Goal: Task Accomplishment & Management: Manage account settings

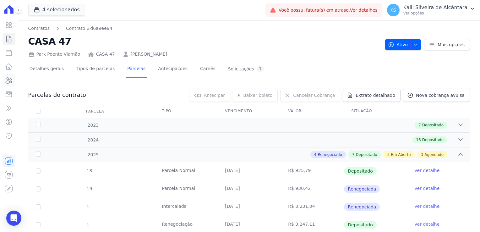
click at [8, 80] on icon at bounding box center [9, 81] width 6 height 6
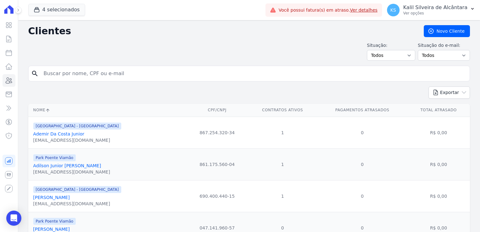
click at [80, 73] on input "search" at bounding box center [254, 73] width 428 height 13
type input "bruno"
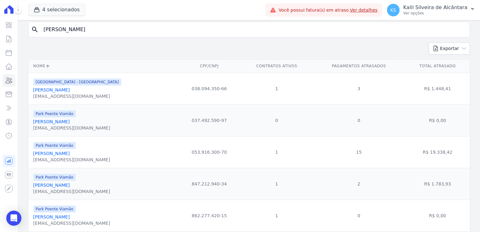
scroll to position [34, 0]
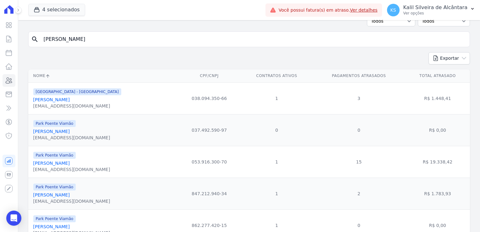
click at [63, 100] on link "Bruno Cesar Toledo Rodrigues" at bounding box center [51, 99] width 36 height 5
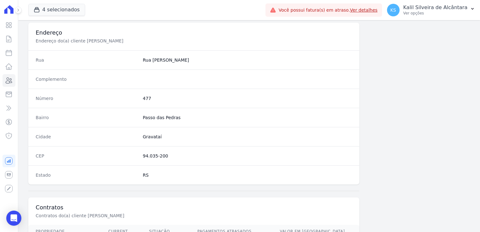
scroll to position [354, 0]
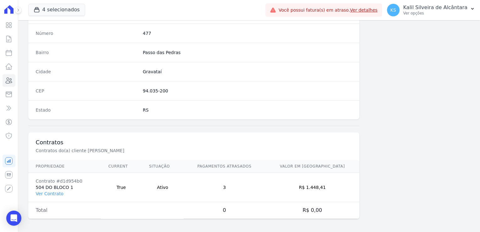
click at [54, 195] on td "Contrato #d1d954b0 504 DO BLOCO 1 Ver Contrato" at bounding box center [64, 187] width 73 height 29
click at [54, 193] on link "Ver Contrato" at bounding box center [50, 193] width 28 height 5
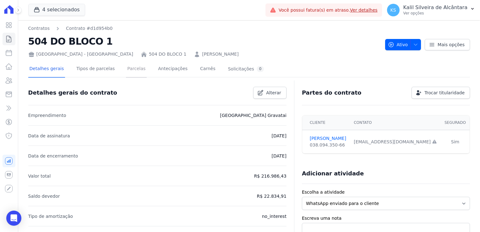
click at [126, 72] on link "Parcelas" at bounding box center [136, 69] width 21 height 17
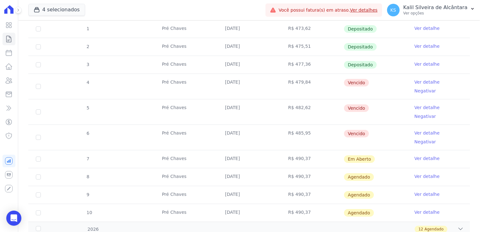
scroll to position [94, 0]
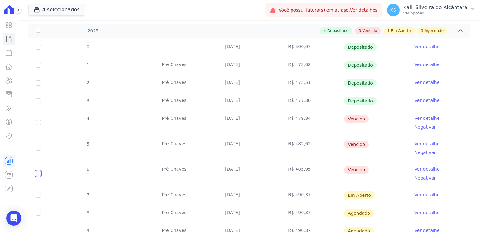
click at [39, 171] on input "checkbox" at bounding box center [38, 173] width 5 height 5
checkbox input "true"
click at [37, 139] on td "5" at bounding box center [38, 147] width 20 height 25
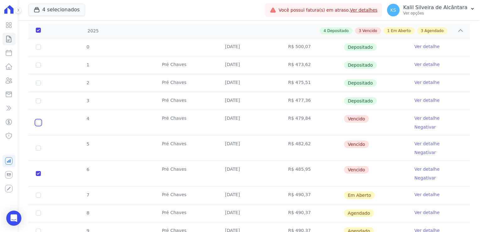
click at [37, 120] on input "checkbox" at bounding box center [38, 122] width 5 height 5
checkbox input "true"
drag, startPoint x: 40, startPoint y: 141, endPoint x: 37, endPoint y: 138, distance: 4.0
click at [39, 141] on td "5" at bounding box center [38, 147] width 20 height 25
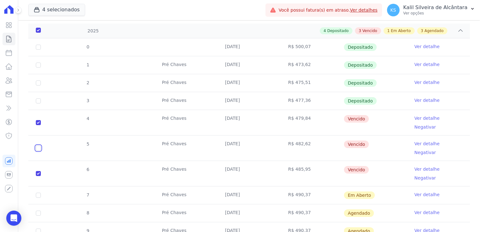
click at [37, 146] on input "checkbox" at bounding box center [38, 148] width 5 height 5
checkbox input "true"
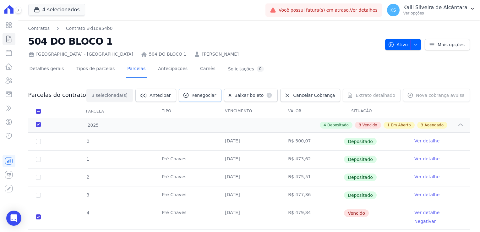
click at [212, 95] on span "Renegociar" at bounding box center [204, 95] width 25 height 6
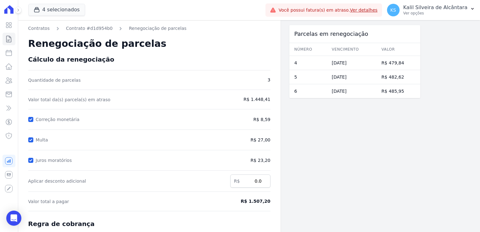
click at [30, 119] on div "Contratos Contrato #d1d954b0 Renegociação de parcelas Renegociação de parcelas …" at bounding box center [149, 167] width 263 height 295
click at [30, 119] on input "Correção monetária" at bounding box center [30, 119] width 5 height 5
checkbox input "false"
click at [33, 137] on input "Multa" at bounding box center [30, 139] width 5 height 5
checkbox input "false"
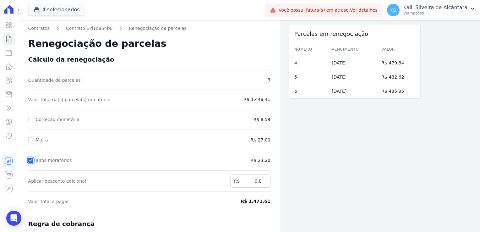
click at [30, 161] on input "Juros moratórios" at bounding box center [30, 160] width 5 height 5
checkbox input "false"
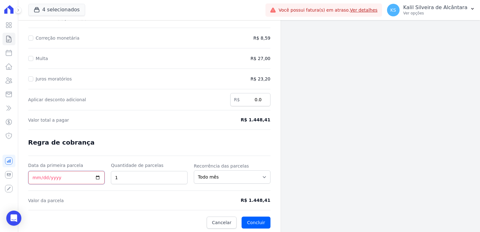
click at [34, 178] on input "Data da primeira parcela" at bounding box center [66, 177] width 77 height 13
type input "2025-09-10"
drag, startPoint x: 128, startPoint y: 177, endPoint x: 108, endPoint y: 180, distance: 21.0
click at [108, 179] on div "Data da primeira parcela 2025-09-10 Quantidade de parcelas 1 Recorrência das pa…" at bounding box center [149, 173] width 242 height 22
type input "3"
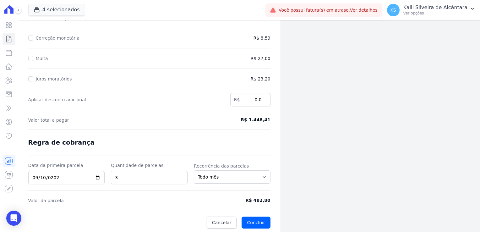
click at [128, 194] on form "Cálculo da renegociação Quantidade de parcelas 3 Valor total da(s) parcela(s) e…" at bounding box center [149, 101] width 242 height 254
click at [261, 223] on button "Concluir" at bounding box center [256, 223] width 29 height 12
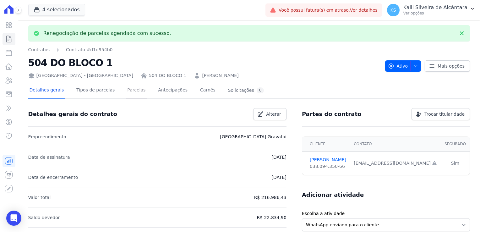
click at [130, 89] on link "Parcelas" at bounding box center [136, 90] width 21 height 17
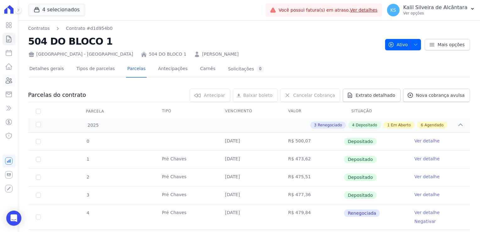
click at [8, 78] on icon at bounding box center [9, 81] width 6 height 6
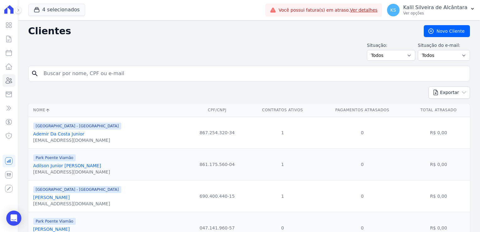
click at [70, 76] on input "search" at bounding box center [254, 73] width 428 height 13
type input "lilian"
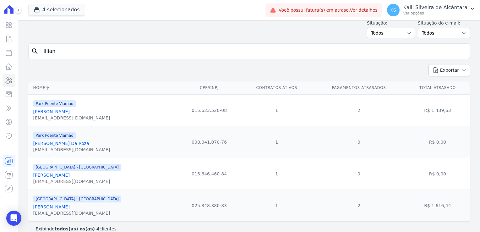
scroll to position [31, 0]
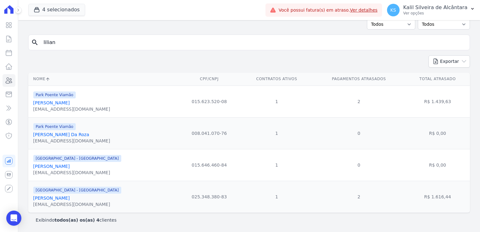
click at [59, 200] on link "Lilian Souza De Medeiros" at bounding box center [51, 198] width 36 height 5
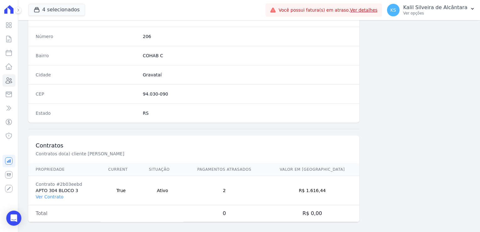
scroll to position [354, 0]
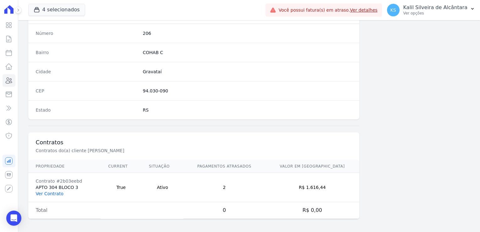
click at [52, 192] on link "Ver Contrato" at bounding box center [50, 193] width 28 height 5
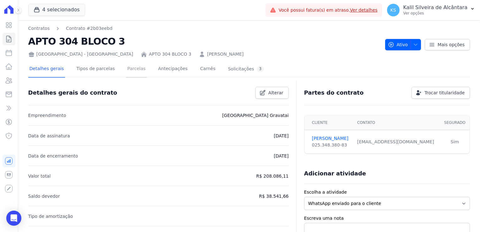
click at [126, 72] on link "Parcelas" at bounding box center [136, 69] width 21 height 17
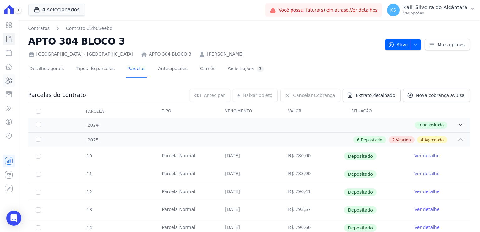
click at [14, 79] on link "Clientes" at bounding box center [9, 80] width 13 height 13
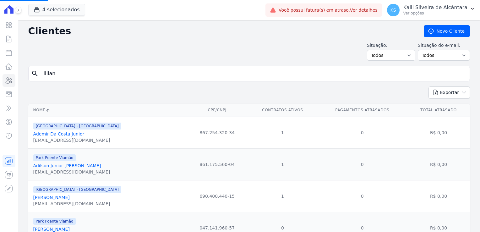
drag, startPoint x: 83, startPoint y: 80, endPoint x: 58, endPoint y: 78, distance: 24.9
click at [58, 78] on div "search lilian" at bounding box center [249, 74] width 442 height 16
drag, startPoint x: 61, startPoint y: 76, endPoint x: 24, endPoint y: 76, distance: 36.5
type input "AUREA"
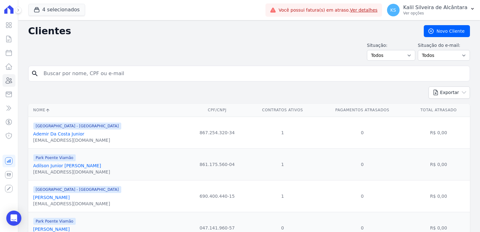
click at [55, 76] on input "search" at bounding box center [254, 73] width 428 height 13
type input "AUREA"
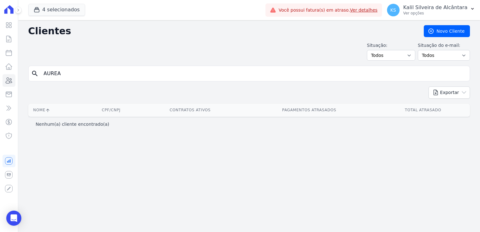
click at [45, 75] on input "AUREA" at bounding box center [254, 73] width 428 height 13
type input "A"
click at [83, 76] on input "search" at bounding box center [254, 73] width 428 height 13
click at [66, 78] on input "search" at bounding box center [254, 73] width 428 height 13
type input "lilian"
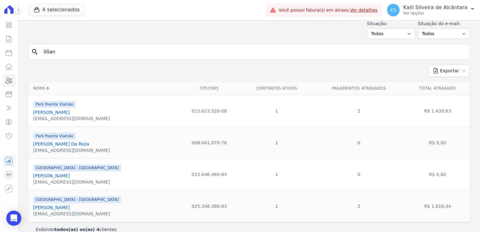
scroll to position [31, 0]
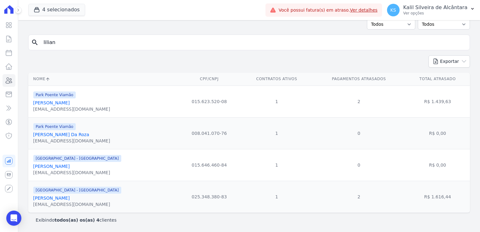
click at [52, 201] on link "Lilian Souza De Medeiros" at bounding box center [51, 198] width 36 height 5
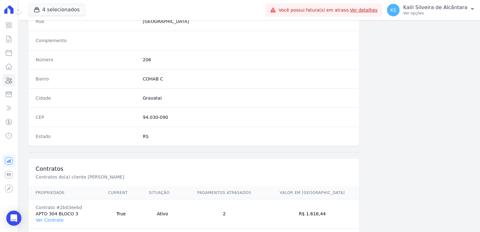
scroll to position [354, 0]
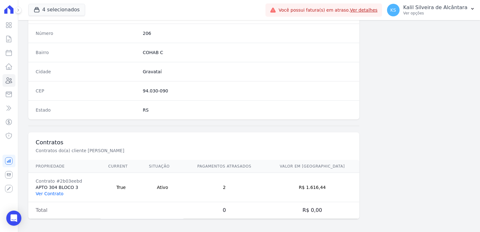
click at [45, 191] on link "Ver Contrato" at bounding box center [50, 193] width 28 height 5
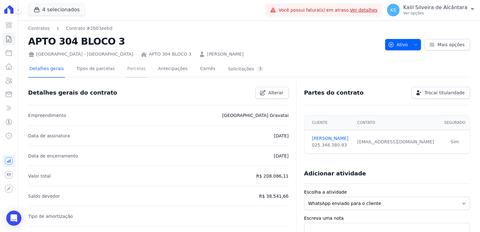
click at [126, 70] on link "Parcelas" at bounding box center [136, 69] width 21 height 17
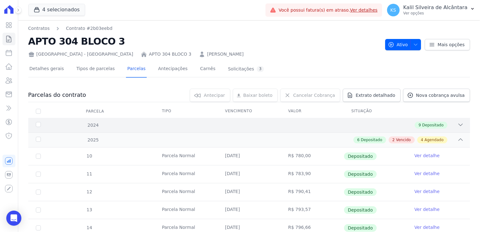
scroll to position [189, 0]
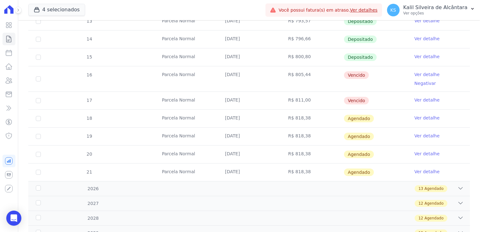
drag, startPoint x: 363, startPoint y: 94, endPoint x: 216, endPoint y: 74, distance: 148.8
click at [216, 74] on tbody "10 Parcela Normal 25/01/2025 R$ 780,00 Depositado Ver detalhe 11 Parcela Normal…" at bounding box center [249, 70] width 442 height 222
click at [11, 82] on icon at bounding box center [9, 81] width 6 height 6
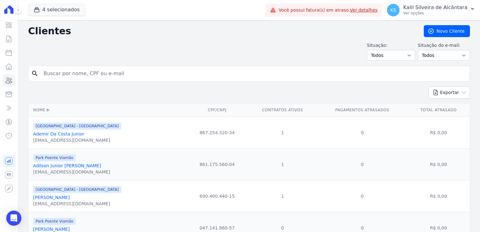
click at [104, 74] on input "search" at bounding box center [254, 73] width 428 height 13
type input "christian"
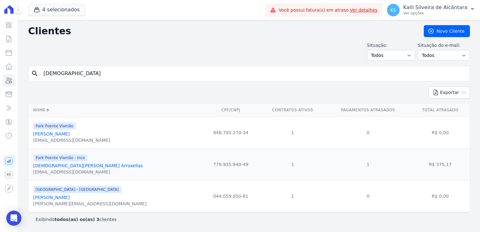
click at [71, 165] on link "Christian Jesuino Arroxellas" at bounding box center [88, 165] width 110 height 5
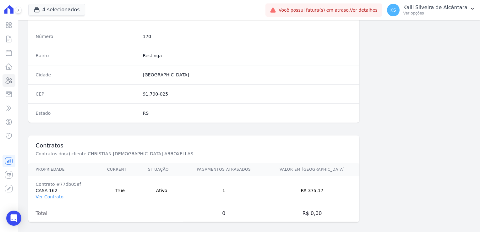
scroll to position [354, 0]
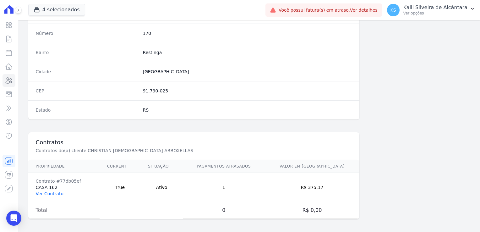
click at [43, 191] on link "Ver Contrato" at bounding box center [50, 193] width 28 height 5
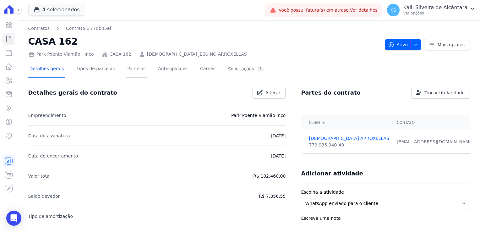
click at [131, 72] on link "Parcelas" at bounding box center [136, 69] width 21 height 17
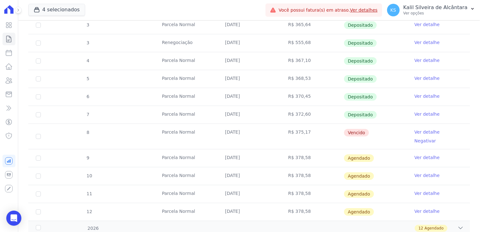
scroll to position [252, 0]
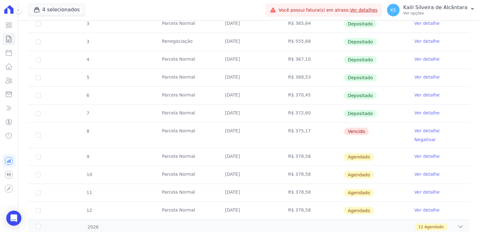
drag, startPoint x: 153, startPoint y: 129, endPoint x: 307, endPoint y: 127, distance: 154.1
click at [307, 127] on tr "8 Parcela Normal 20/08/2025 R$ 375,17 Vencido Ver detalhe Negativar" at bounding box center [249, 134] width 442 height 25
click at [247, 136] on td "20/08/2025" at bounding box center [249, 135] width 63 height 25
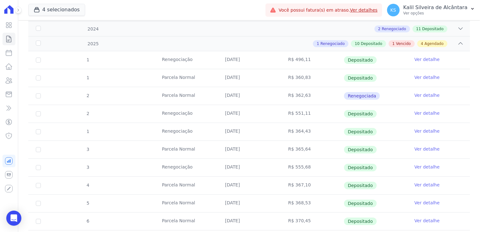
scroll to position [0, 0]
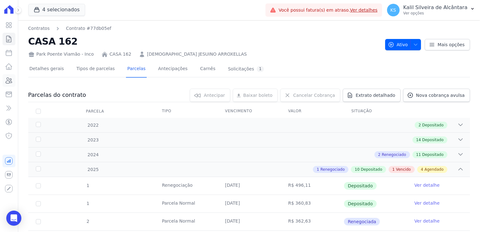
click at [11, 82] on icon at bounding box center [9, 81] width 8 height 8
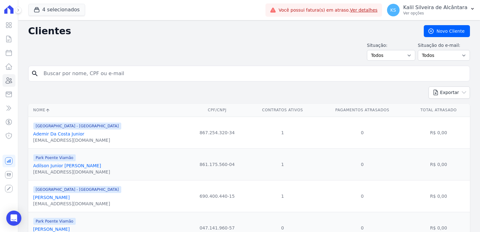
click at [78, 70] on input "search" at bounding box center [254, 73] width 428 height 13
type input "elias"
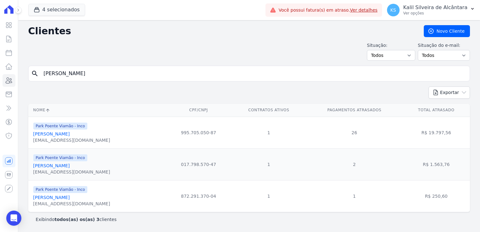
click at [60, 168] on link "Elias Lacerda Oliveira" at bounding box center [51, 165] width 36 height 5
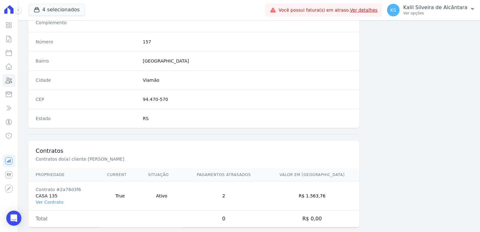
scroll to position [354, 0]
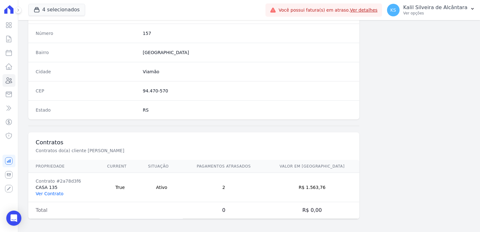
click at [54, 193] on link "Ver Contrato" at bounding box center [50, 193] width 28 height 5
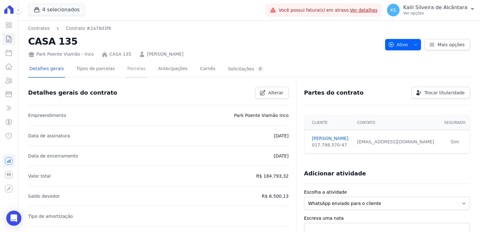
click at [126, 73] on link "Parcelas" at bounding box center [136, 69] width 21 height 17
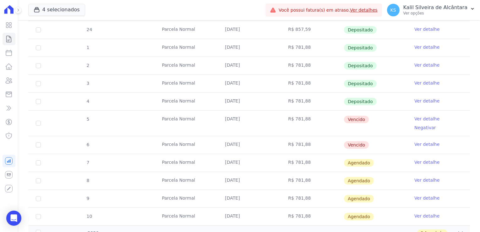
scroll to position [189, 0]
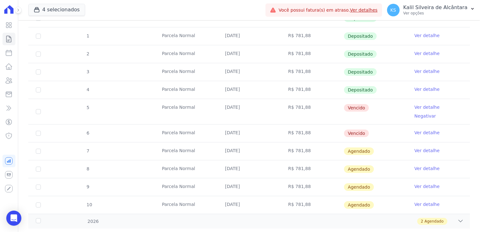
drag, startPoint x: 312, startPoint y: 126, endPoint x: 217, endPoint y: 107, distance: 96.9
click at [217, 107] on tbody "5 Renegociação 20/01/2025 R$ 521,89 Depositado Ver detalhe 23 Parcela Normal 07…" at bounding box center [249, 94] width 442 height 240
click at [273, 114] on td "25/07/2025" at bounding box center [249, 111] width 63 height 25
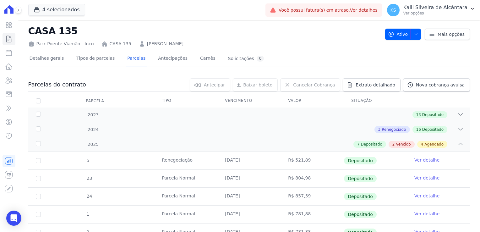
scroll to position [0, 0]
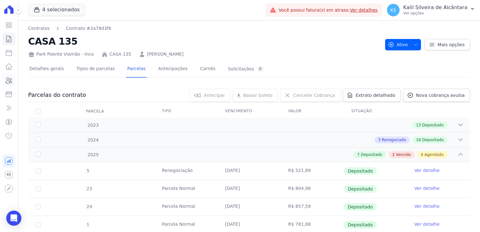
click at [11, 79] on icon at bounding box center [9, 81] width 6 height 6
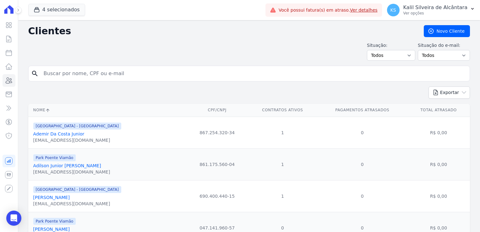
click at [75, 73] on input "search" at bounding box center [254, 73] width 428 height 13
type input "prisciele"
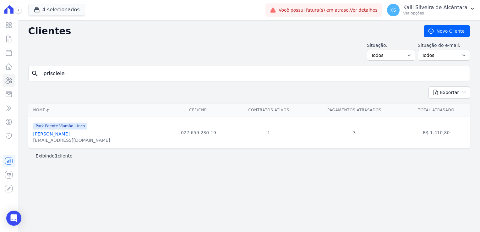
click at [70, 136] on link "Prisciele Souza De Souza" at bounding box center [51, 133] width 36 height 5
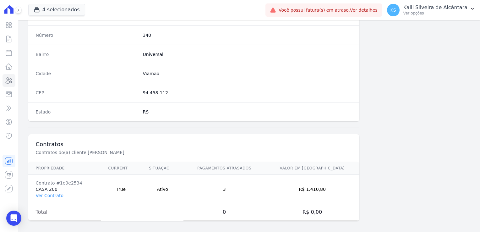
scroll to position [354, 0]
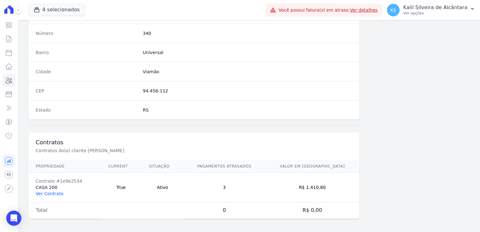
click at [56, 192] on link "Ver Contrato" at bounding box center [50, 193] width 28 height 5
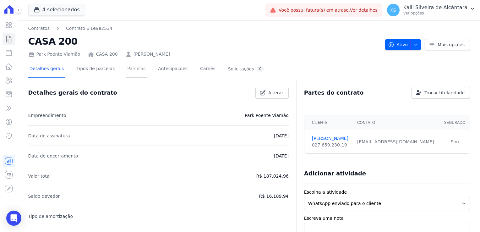
click at [133, 68] on link "Parcelas" at bounding box center [136, 69] width 21 height 17
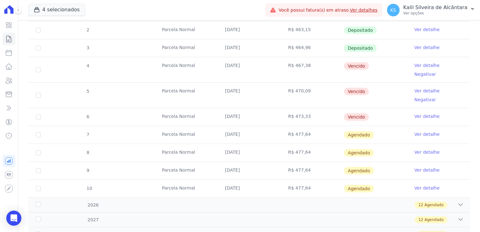
scroll to position [220, 0]
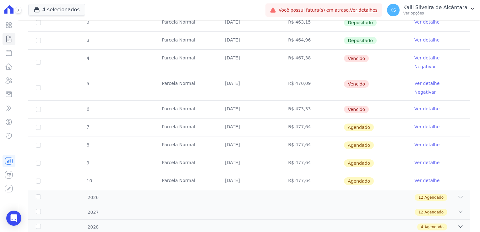
drag, startPoint x: 314, startPoint y: 91, endPoint x: 223, endPoint y: 52, distance: 99.7
click at [223, 52] on tbody "20 Parcela Normal 05/06/2025 R$ 566,76 Depositado Ver detalhe 1 Intercalada 25/…" at bounding box center [249, 66] width 442 height 248
click at [8, 80] on icon at bounding box center [9, 81] width 8 height 8
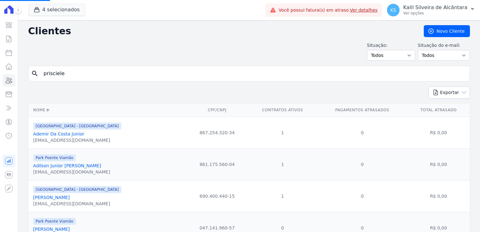
drag, startPoint x: 116, startPoint y: 74, endPoint x: -23, endPoint y: 84, distance: 138.7
click at [0, 84] on html "Visão Geral Contratos Parcelas Lotes Clientes Minha Carteira Transferências Cré…" at bounding box center [240, 116] width 480 height 232
click at [130, 81] on form "search" at bounding box center [249, 76] width 442 height 21
click at [116, 74] on input "search" at bounding box center [254, 73] width 428 height 13
type input "bruna chaves"
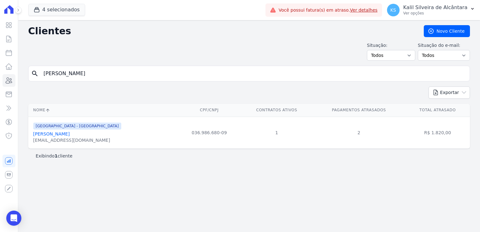
click at [69, 137] on div "brunachaves389@gmail.com" at bounding box center [77, 140] width 88 height 6
click at [69, 135] on link "Bruna Chaves Da Silva" at bounding box center [51, 133] width 36 height 5
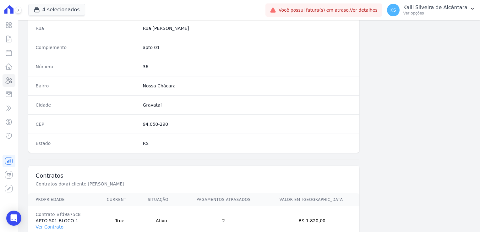
scroll to position [354, 0]
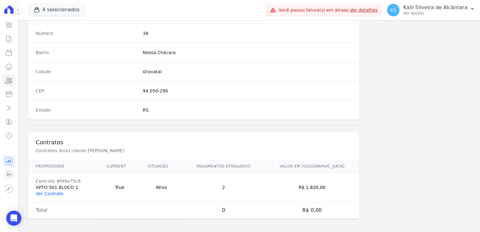
click at [47, 192] on link "Ver Contrato" at bounding box center [50, 193] width 28 height 5
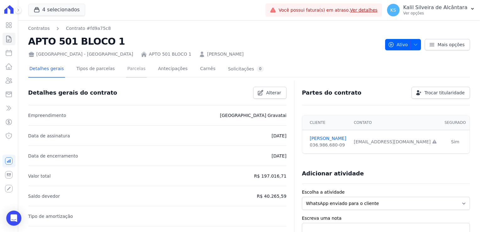
click at [126, 71] on link "Parcelas" at bounding box center [136, 69] width 21 height 17
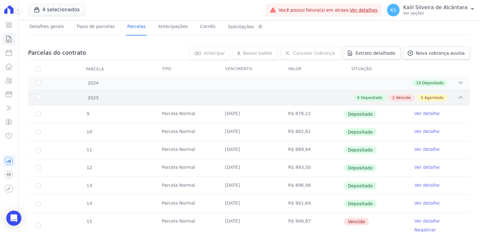
scroll to position [189, 0]
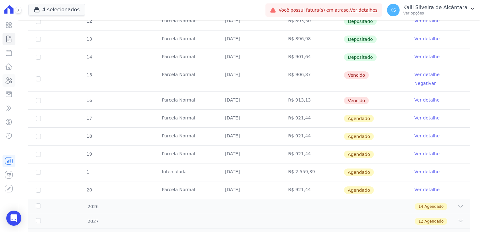
click at [12, 84] on icon at bounding box center [9, 81] width 8 height 8
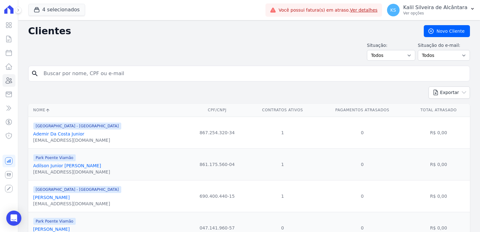
click at [52, 77] on input "search" at bounding box center [254, 73] width 428 height 13
type input "kellen regina"
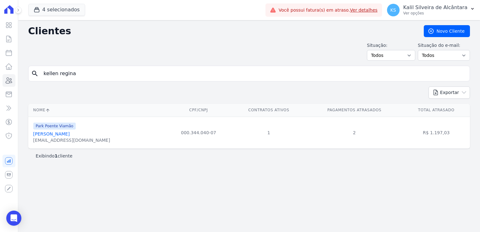
click at [55, 137] on div "kellensantos211@gmail.com" at bounding box center [71, 140] width 77 height 6
click at [60, 135] on link "Kellen Regina Dos Santos" at bounding box center [51, 133] width 36 height 5
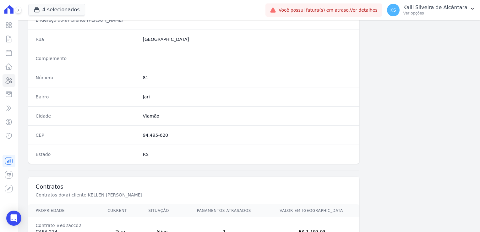
scroll to position [354, 0]
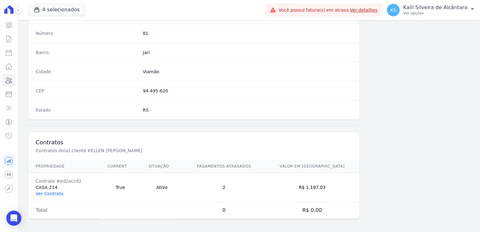
click at [45, 191] on link "Ver Contrato" at bounding box center [50, 193] width 28 height 5
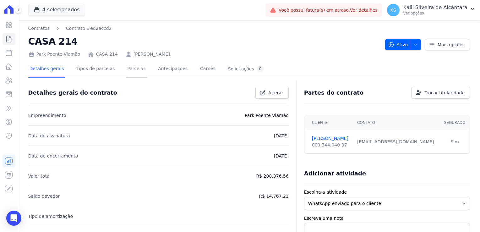
click at [127, 71] on link "Parcelas" at bounding box center [136, 69] width 21 height 17
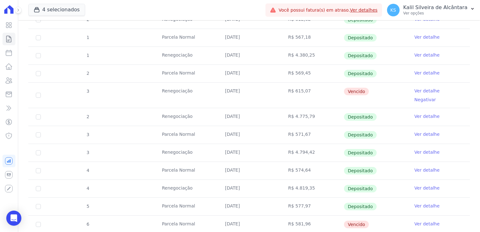
scroll to position [283, 0]
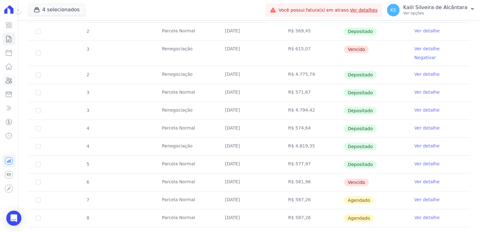
click at [11, 80] on icon at bounding box center [9, 81] width 8 height 8
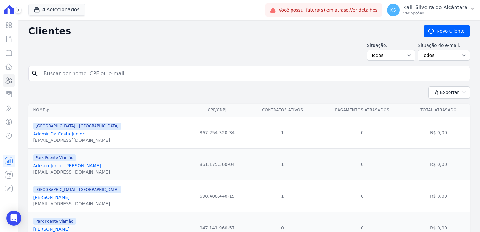
click at [78, 73] on input "search" at bounding box center [254, 73] width 428 height 13
type input "paulo eduardo"
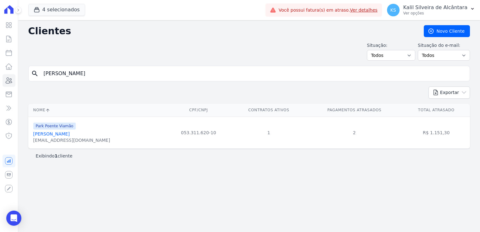
click at [69, 133] on link "Paulo Eduardo Silva De Souza" at bounding box center [51, 133] width 36 height 5
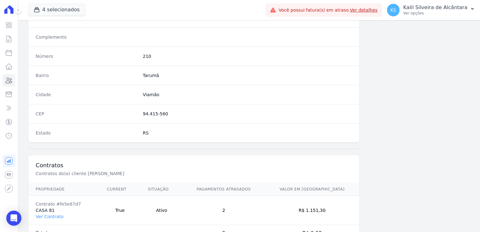
scroll to position [354, 0]
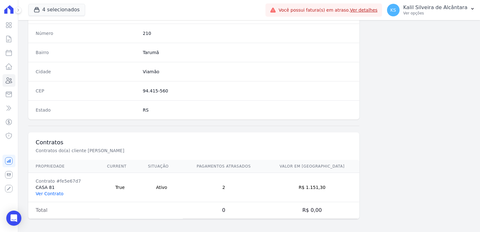
click at [56, 192] on link "Ver Contrato" at bounding box center [50, 193] width 28 height 5
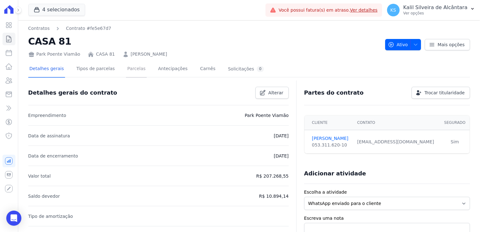
click at [126, 70] on link "Parcelas" at bounding box center [136, 69] width 21 height 17
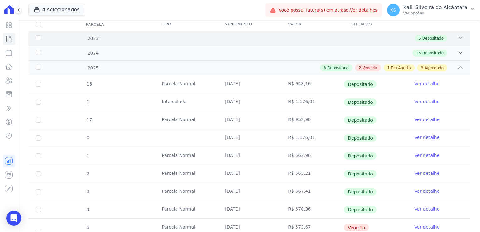
scroll to position [157, 0]
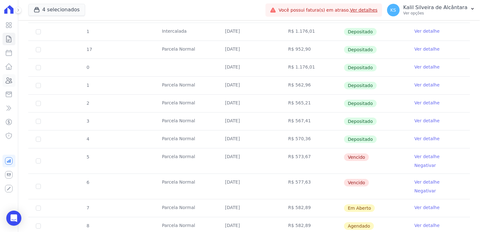
click at [12, 77] on icon at bounding box center [9, 81] width 8 height 8
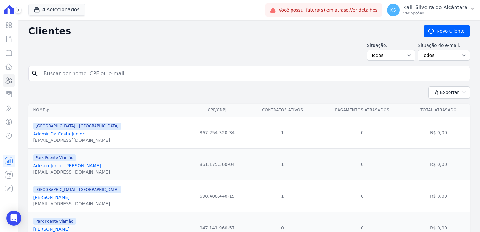
click at [79, 66] on div "search" at bounding box center [249, 74] width 442 height 16
click at [164, 71] on input "search" at bounding box center [254, 73] width 428 height 13
type input "nathalia"
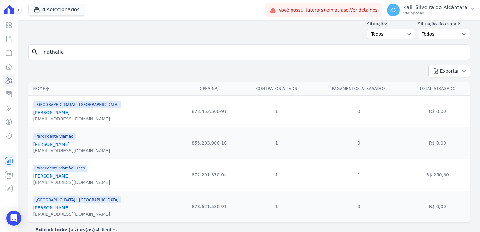
scroll to position [31, 0]
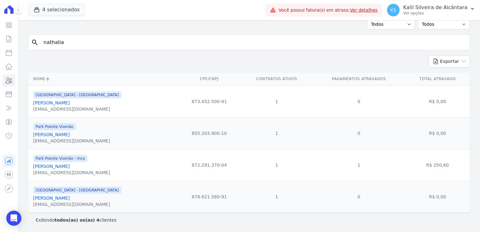
click at [70, 165] on link "Nathalia Da Silva Elias" at bounding box center [51, 166] width 36 height 5
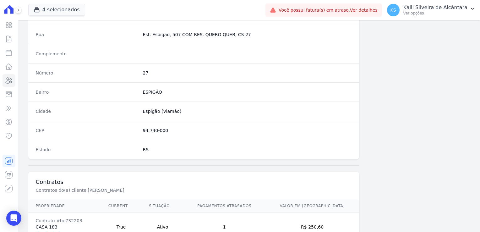
scroll to position [354, 0]
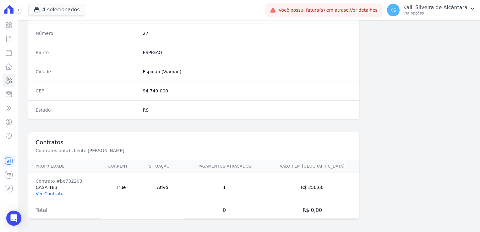
click at [50, 191] on link "Ver Contrato" at bounding box center [50, 193] width 28 height 5
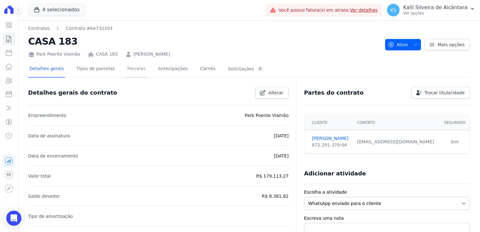
click at [127, 69] on link "Parcelas" at bounding box center [136, 69] width 21 height 17
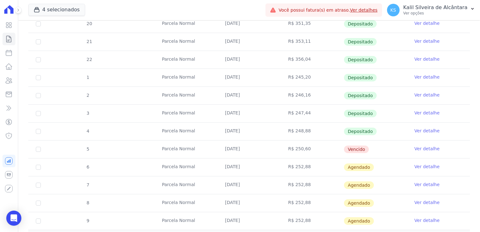
scroll to position [157, 0]
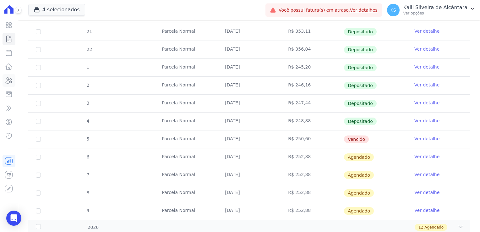
click at [13, 80] on icon at bounding box center [9, 81] width 8 height 8
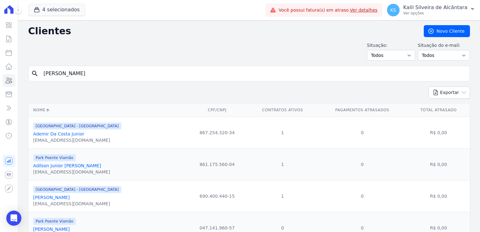
type input "roger"
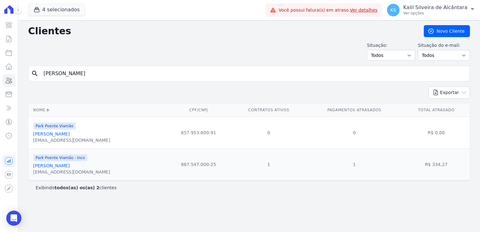
click at [61, 165] on link "Roger Santos Pereira" at bounding box center [51, 165] width 36 height 5
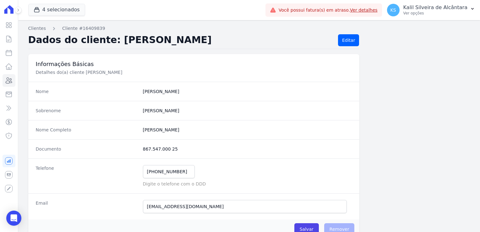
drag, startPoint x: 149, startPoint y: 148, endPoint x: 137, endPoint y: 148, distance: 12.6
click at [137, 148] on div "Documento 867.547.000 25" at bounding box center [194, 148] width 332 height 19
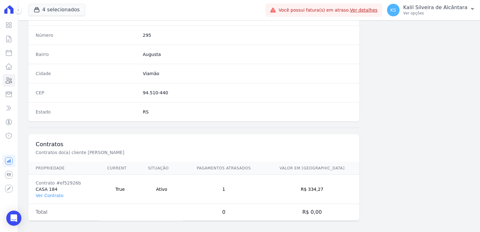
scroll to position [354, 0]
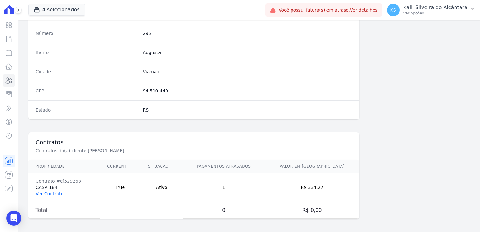
click at [55, 191] on link "Ver Contrato" at bounding box center [50, 193] width 28 height 5
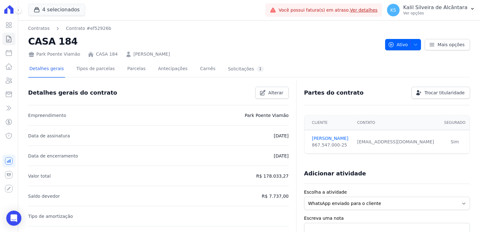
scroll to position [31, 0]
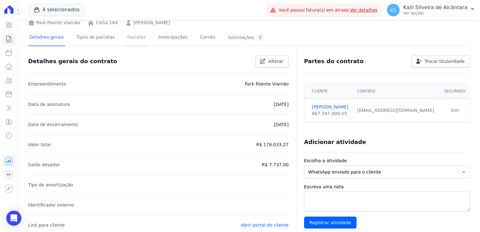
click at [126, 34] on link "Parcelas" at bounding box center [136, 38] width 21 height 17
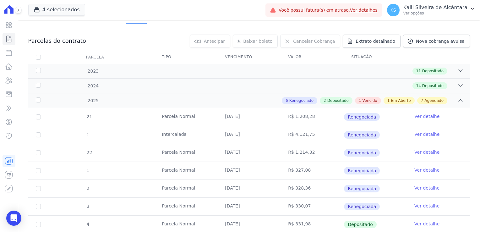
scroll to position [157, 0]
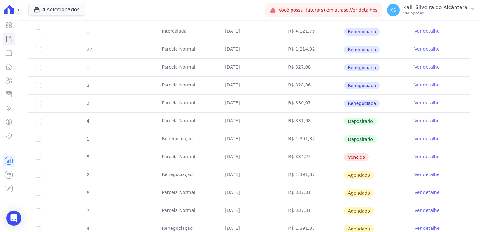
click at [424, 155] on link "Ver detalhe" at bounding box center [427, 156] width 25 height 6
click at [422, 157] on link "Ver detalhe" at bounding box center [427, 156] width 25 height 6
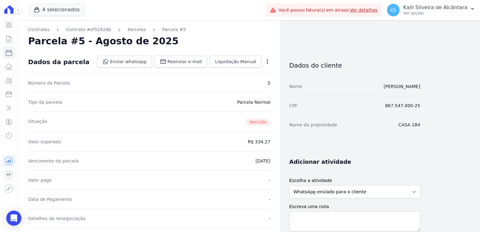
click at [266, 62] on icon "button" at bounding box center [267, 61] width 6 height 6
click at [128, 133] on div "Valor esperado R$ 334,27" at bounding box center [149, 141] width 242 height 19
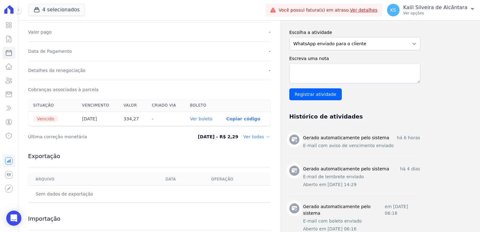
scroll to position [189, 0]
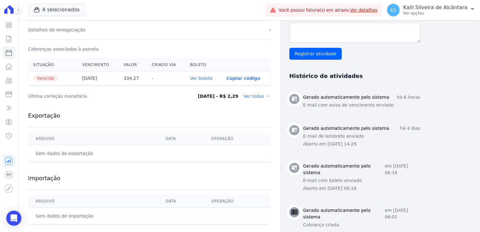
click at [209, 76] on link "Ver boleto" at bounding box center [201, 78] width 22 height 5
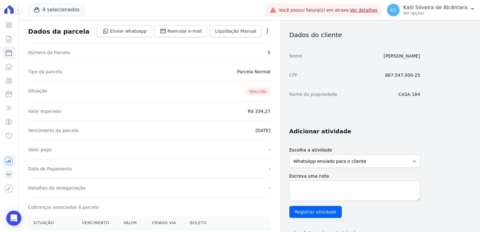
scroll to position [0, 0]
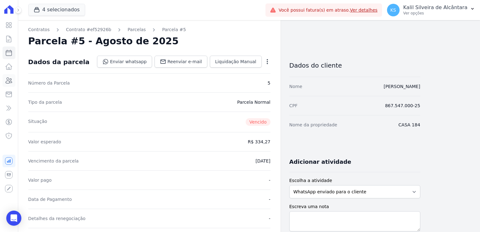
click at [11, 83] on icon at bounding box center [9, 81] width 8 height 8
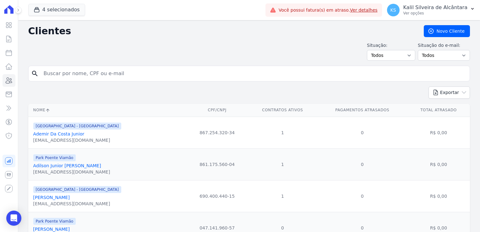
click at [67, 72] on input "search" at bounding box center [254, 73] width 428 height 13
type input "emyllin"
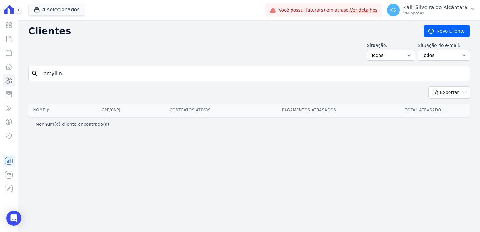
drag, startPoint x: 80, startPoint y: 76, endPoint x: 44, endPoint y: 77, distance: 35.2
click at [50, 77] on input "emyllin" at bounding box center [254, 73] width 428 height 13
type input "emillyn"
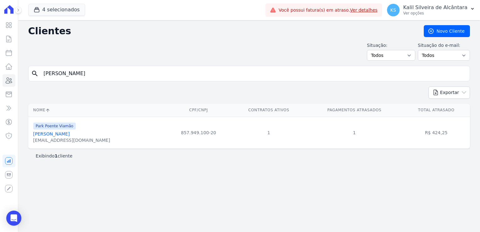
click at [63, 135] on link "Emillyn Cruz Dos Reis" at bounding box center [51, 133] width 36 height 5
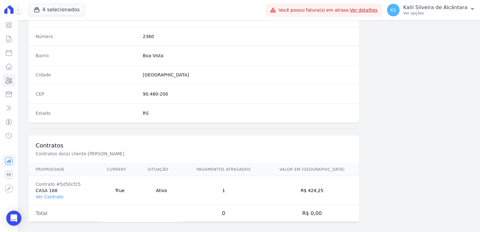
scroll to position [354, 0]
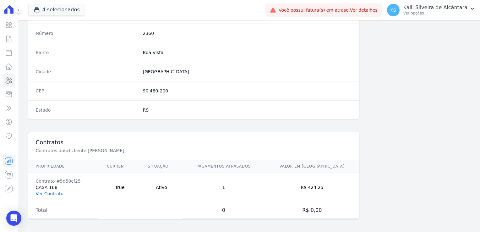
click at [48, 191] on link "Ver Contrato" at bounding box center [50, 193] width 28 height 5
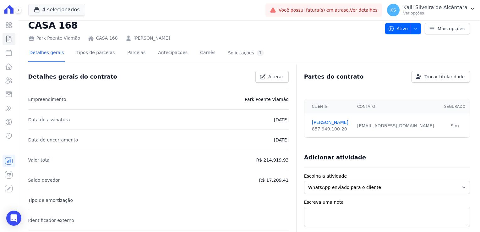
scroll to position [31, 0]
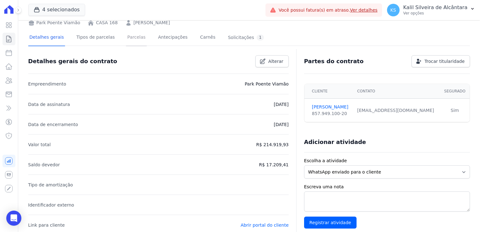
click at [133, 37] on link "Parcelas" at bounding box center [136, 38] width 21 height 17
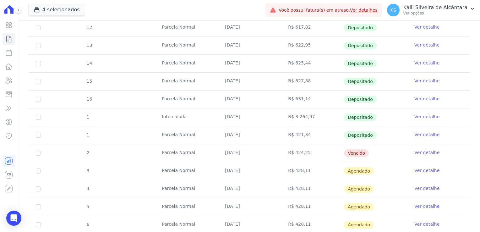
scroll to position [157, 0]
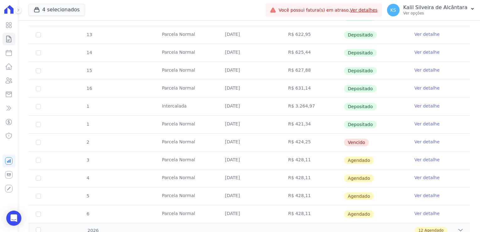
drag, startPoint x: 245, startPoint y: 141, endPoint x: 212, endPoint y: 141, distance: 33.0
click at [212, 141] on tr "2 Parcela Normal 25/08/2025 R$ 424,25 Vencido Ver detalhe" at bounding box center [249, 142] width 442 height 18
drag, startPoint x: 227, startPoint y: 158, endPoint x: 214, endPoint y: 161, distance: 13.5
click at [214, 161] on tr "3 Parcela Normal 25/09/2025 R$ 428,11 Agendado Ver detalhe" at bounding box center [249, 160] width 442 height 18
drag, startPoint x: 214, startPoint y: 161, endPoint x: 208, endPoint y: 179, distance: 18.5
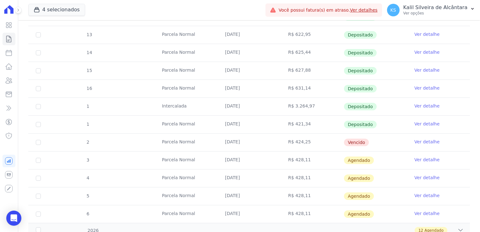
click at [208, 179] on td "Parcela Normal" at bounding box center [185, 178] width 63 height 18
click at [10, 83] on icon at bounding box center [9, 81] width 8 height 8
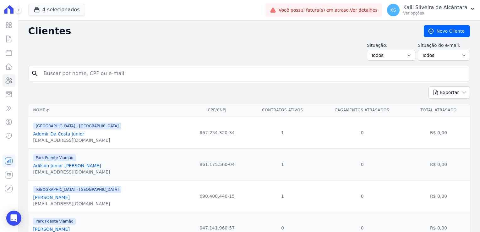
click at [115, 80] on div "search" at bounding box center [249, 74] width 442 height 16
click at [119, 77] on input "search" at bounding box center [254, 73] width 428 height 13
type input "nathalia da silva"
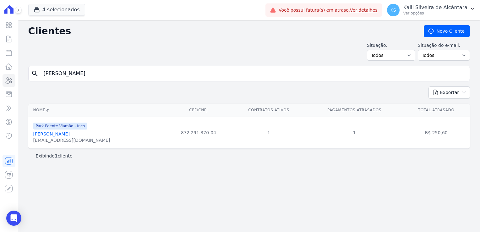
click at [64, 135] on link "Nathalia Da Silva Elias" at bounding box center [51, 133] width 36 height 5
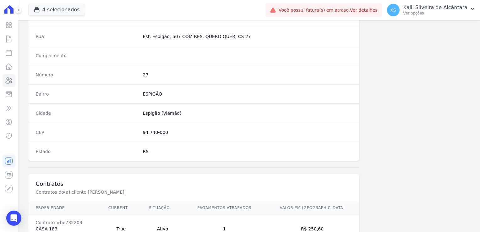
scroll to position [354, 0]
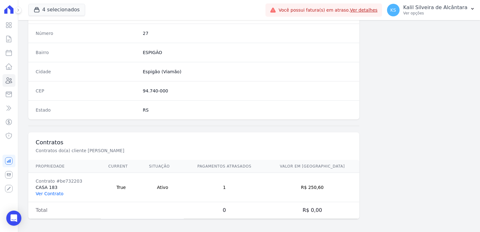
click at [49, 191] on link "Ver Contrato" at bounding box center [50, 193] width 28 height 5
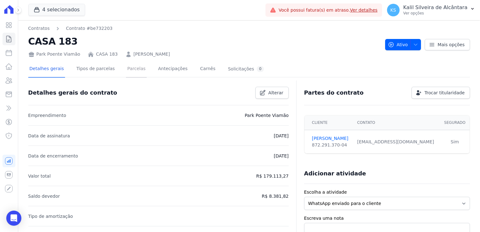
click at [131, 67] on link "Parcelas" at bounding box center [136, 69] width 21 height 17
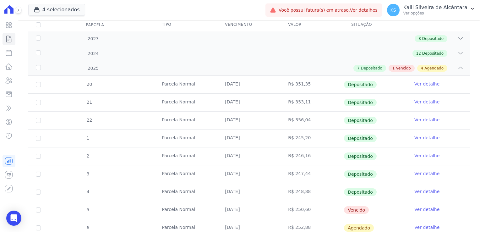
scroll to position [189, 0]
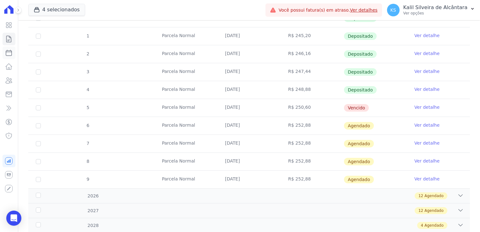
click at [9, 57] on link "Parcelas" at bounding box center [9, 53] width 13 height 13
select select
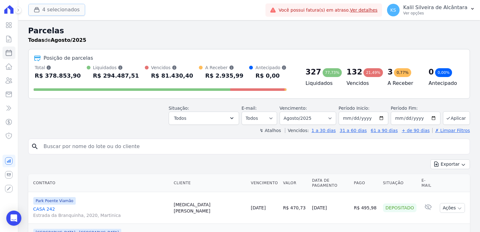
click at [68, 8] on button "4 selecionados" at bounding box center [56, 10] width 57 height 12
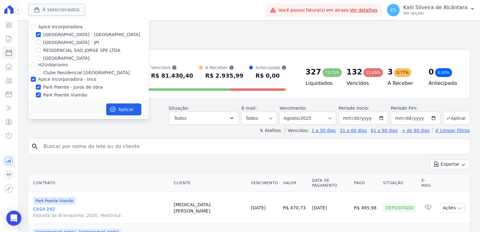
click at [68, 8] on button "4 selecionados" at bounding box center [56, 10] width 57 height 12
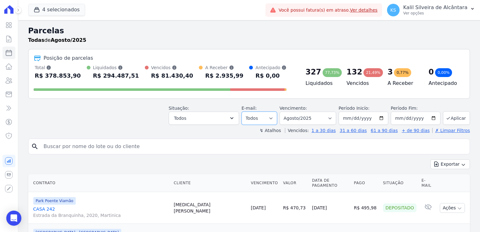
click at [260, 115] on select "Todos Lido Não-lido" at bounding box center [260, 118] width 36 height 13
click at [225, 117] on button "Todos" at bounding box center [204, 118] width 70 height 13
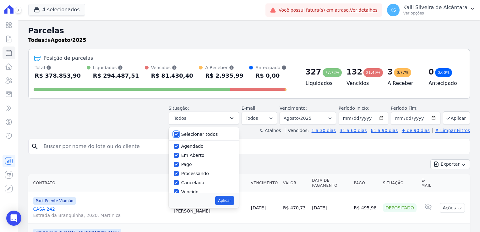
click at [179, 135] on input "Selecionar todos" at bounding box center [176, 134] width 5 height 5
checkbox input "false"
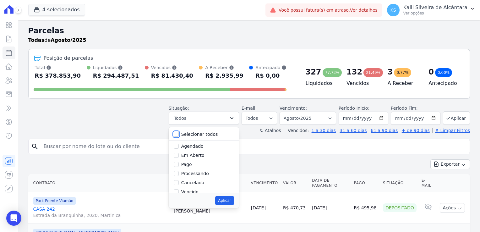
checkbox input "false"
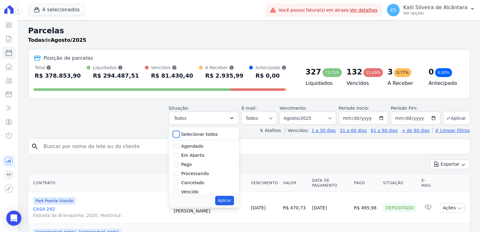
checkbox input "false"
click at [179, 152] on div at bounding box center [176, 150] width 5 height 6
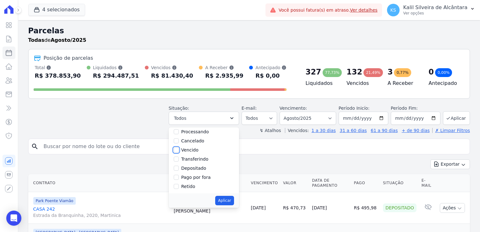
click at [179, 150] on input "Vencido" at bounding box center [176, 149] width 5 height 5
checkbox input "true"
click at [227, 202] on button "Aplicar" at bounding box center [224, 200] width 19 height 9
select select "overdue"
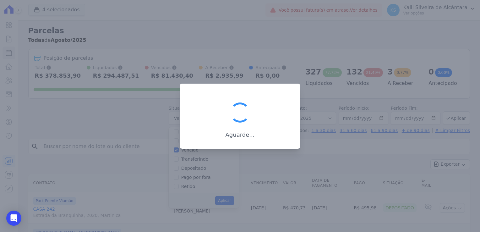
scroll to position [12, 0]
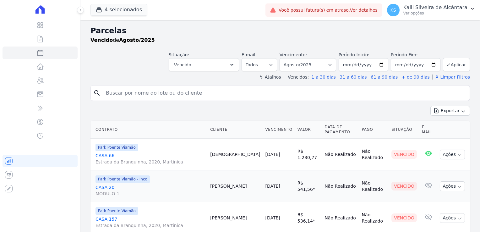
select select
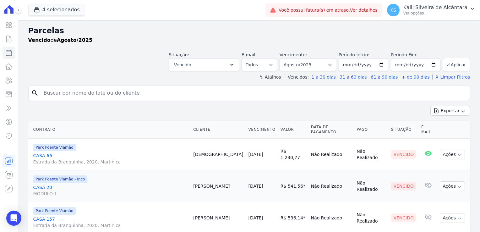
click at [200, 151] on td "Taissa Baptista" at bounding box center [218, 155] width 55 height 32
copy td "Taissa"
click at [379, 65] on input "2025-08-01" at bounding box center [364, 64] width 50 height 13
drag, startPoint x: 379, startPoint y: 65, endPoint x: 332, endPoint y: 63, distance: 47.6
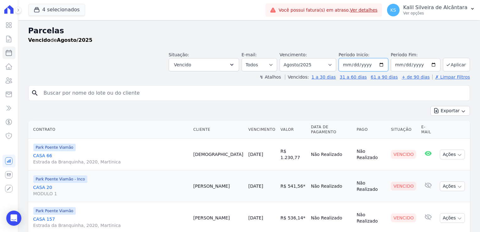
click at [379, 65] on input "2025-08-01" at bounding box center [364, 64] width 50 height 13
click at [317, 61] on select "Filtrar por período ──────── Todos os meses Novembro/2022 Dezembro/2022 Janeiro…" at bounding box center [308, 64] width 57 height 13
select select "date_range_filter"
click at [285, 58] on select "Filtrar por período ──────── Todos os meses Novembro/2022 Dezembro/2022 Janeiro…" at bounding box center [308, 64] width 57 height 13
click at [381, 66] on input "2025-08-01" at bounding box center [364, 64] width 50 height 13
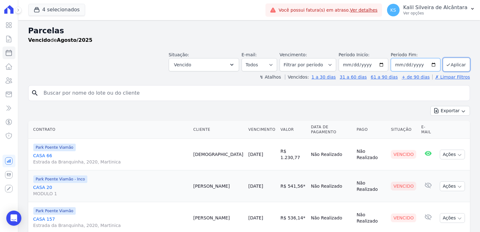
type input "[DATE]"
click at [431, 65] on input "2025-08-31" at bounding box center [416, 64] width 50 height 13
type input "[DATE]"
click at [450, 63] on button "Aplicar" at bounding box center [456, 65] width 27 height 14
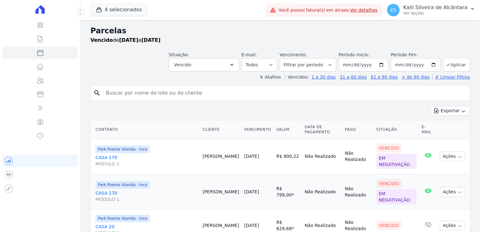
select select
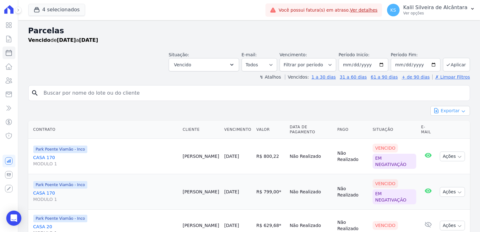
click at [450, 113] on button "Exportar" at bounding box center [451, 111] width 40 height 10
click at [448, 138] on span "Exportar CSV" at bounding box center [449, 136] width 33 height 6
click at [60, 13] on button "4 selecionados" at bounding box center [56, 10] width 57 height 12
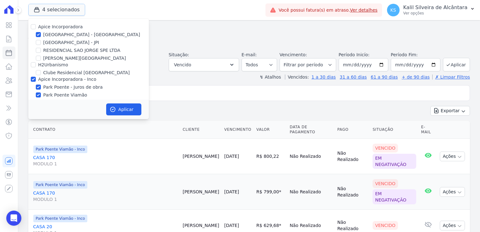
scroll to position [11, 0]
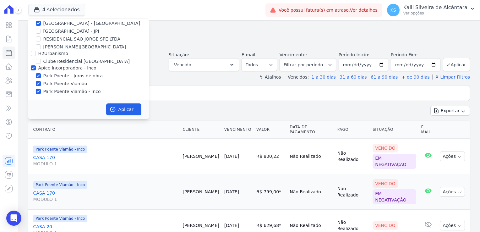
click at [268, 37] on div "Vencido de 01/01/2023 a 31/12/2025" at bounding box center [249, 40] width 442 height 8
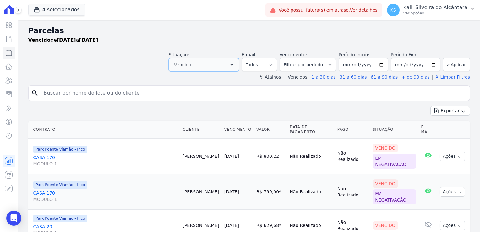
click at [235, 63] on icon "button" at bounding box center [232, 65] width 6 height 6
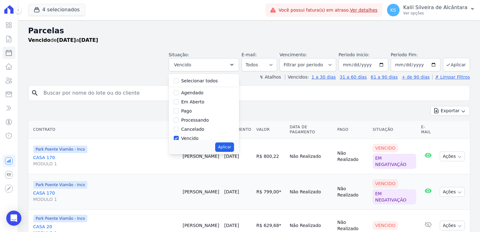
click at [215, 85] on div "Selecionar todos" at bounding box center [204, 80] width 60 height 9
click at [216, 80] on label "Selecionar todos" at bounding box center [199, 80] width 37 height 5
click at [179, 80] on input "Selecionar todos" at bounding box center [176, 80] width 5 height 5
checkbox input "true"
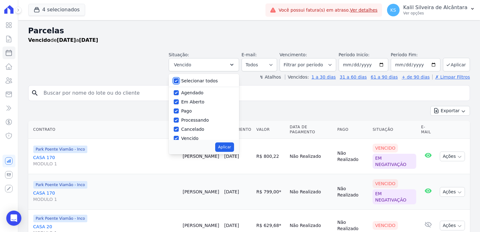
checkbox input "true"
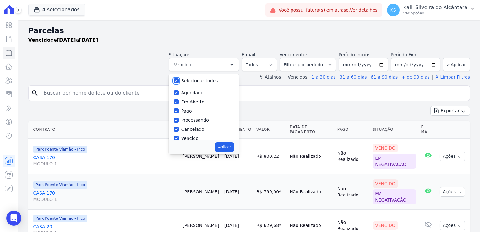
checkbox input "true"
click at [234, 146] on button "Aplicar" at bounding box center [224, 146] width 19 height 9
select select "scheduled"
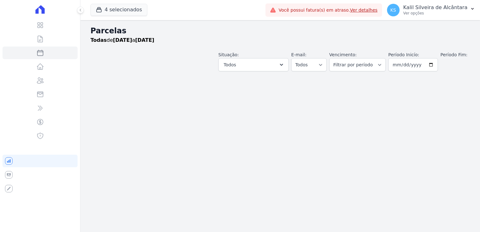
select select
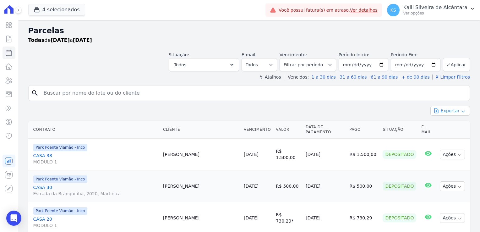
click at [447, 113] on button "Exportar" at bounding box center [451, 111] width 40 height 10
click at [453, 137] on span "Exportar CSV" at bounding box center [449, 136] width 33 height 6
click at [381, 64] on input "2023-01-01" at bounding box center [364, 64] width 50 height 13
type input "2023-05-01"
click at [368, 64] on input "2023-05-01" at bounding box center [364, 64] width 50 height 13
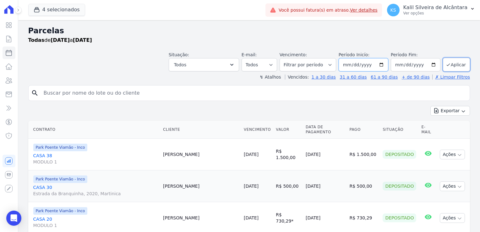
click at [344, 63] on input "2023-05-01" at bounding box center [364, 64] width 50 height 13
click at [347, 65] on input "2023-05-01" at bounding box center [364, 64] width 50 height 13
type input "2023-05-01"
type input "2025-08-01"
type input "2025-12-28"
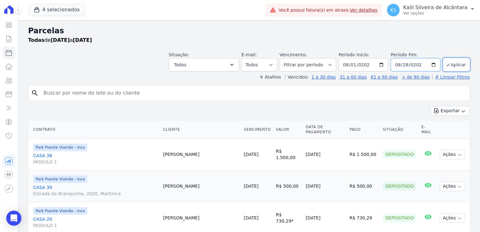
type input "2025-08-28"
click at [451, 62] on button "Aplicar" at bounding box center [456, 65] width 27 height 14
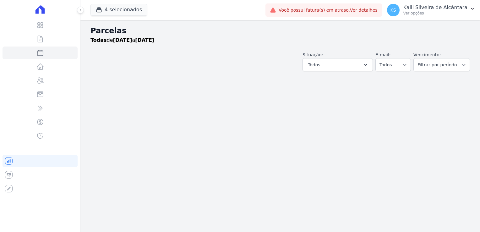
select select
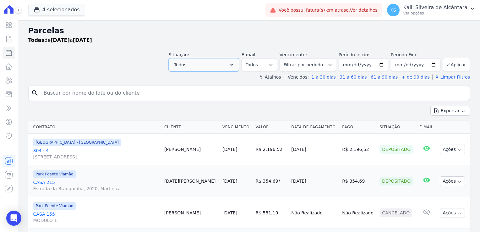
click at [211, 69] on button "Todos" at bounding box center [204, 64] width 70 height 13
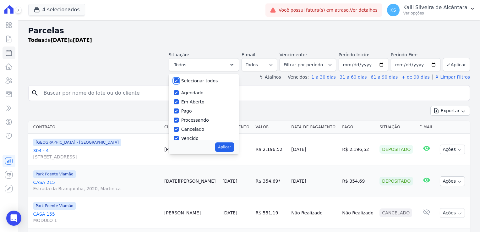
click at [179, 82] on input "Selecionar todos" at bounding box center [176, 80] width 5 height 5
checkbox input "false"
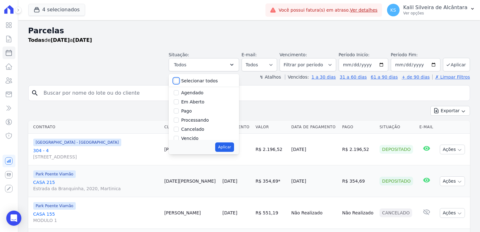
checkbox input "false"
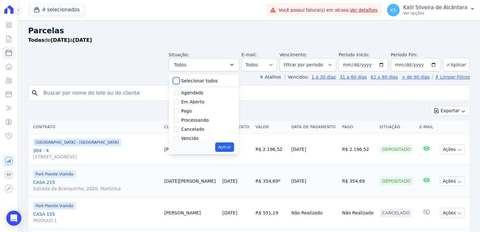
checkbox input "false"
click at [179, 139] on input "Vencido" at bounding box center [176, 138] width 5 height 5
checkbox input "true"
click at [227, 146] on button "Aplicar" at bounding box center [224, 146] width 19 height 9
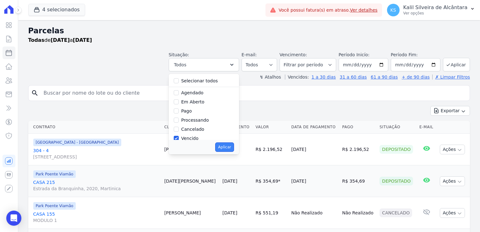
select select "overdue"
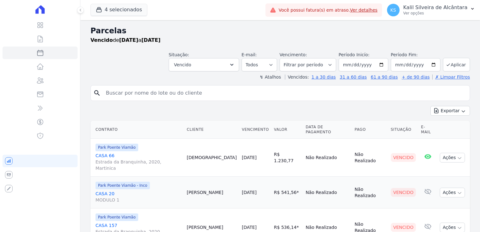
select select
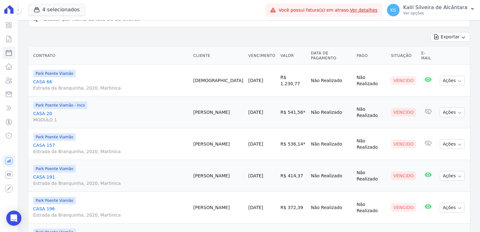
scroll to position [94, 0]
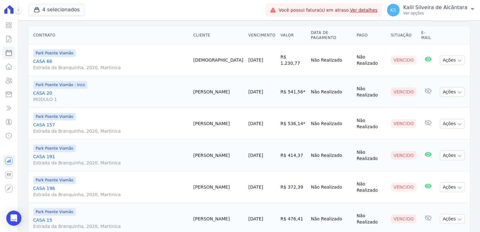
click at [198, 86] on td "[PERSON_NAME]" at bounding box center [218, 92] width 55 height 32
click at [199, 86] on td "Natalia Mota" at bounding box center [218, 92] width 55 height 32
click at [202, 86] on td "Natalia Mota" at bounding box center [218, 92] width 55 height 32
copy td "Natalia"
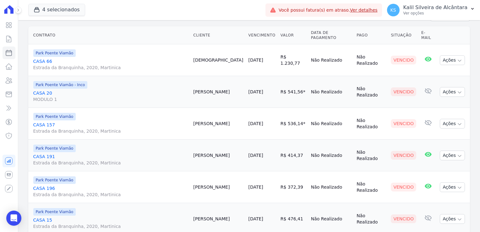
click at [194, 118] on td "Gilberto Carvalho" at bounding box center [218, 124] width 55 height 32
copy td "Gilberto"
click at [197, 150] on td "Daiane Silva" at bounding box center [218, 156] width 55 height 32
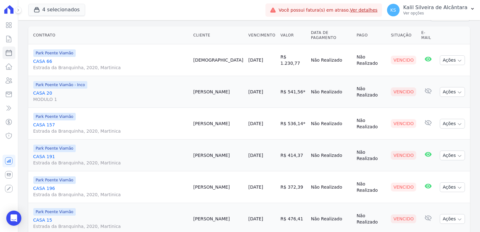
copy td "Daiane"
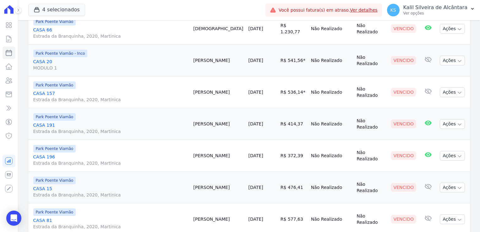
click at [205, 149] on td "Rafael Correa" at bounding box center [218, 156] width 55 height 32
copy td "Rafael"
click at [202, 184] on td "Jeferson Martins" at bounding box center [218, 188] width 55 height 32
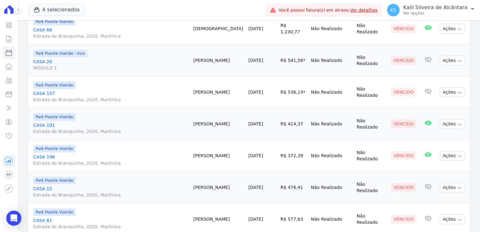
click at [204, 163] on td "Rafael Correa" at bounding box center [218, 156] width 55 height 32
click at [202, 182] on td "Jeferson Martins" at bounding box center [218, 188] width 55 height 32
copy td "Jeferson"
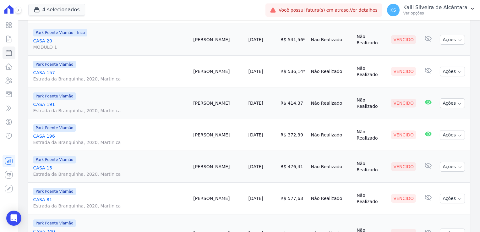
scroll to position [157, 0]
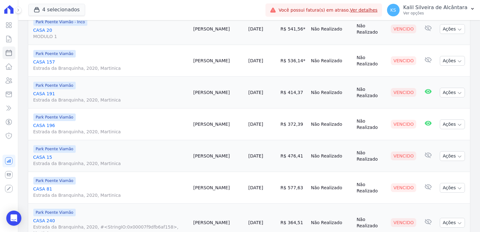
click at [202, 183] on td "Paulo Souza" at bounding box center [218, 188] width 55 height 32
copy td "Paulo"
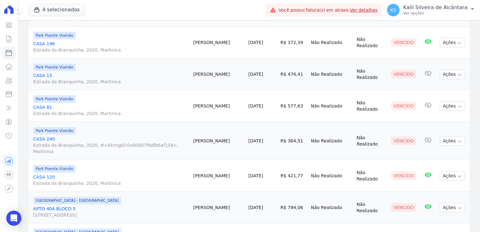
scroll to position [252, 0]
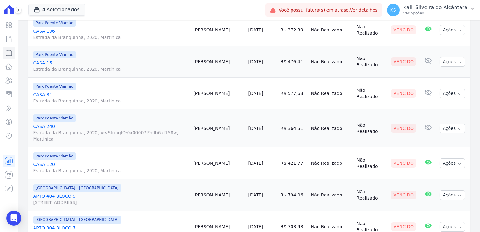
click at [204, 121] on td "Amanda Moreira" at bounding box center [218, 128] width 55 height 38
copy td "Amanda"
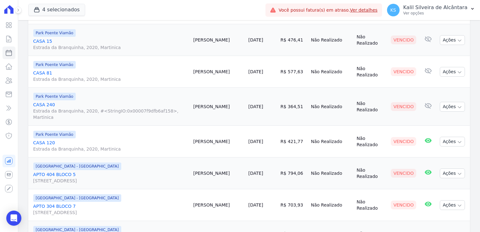
scroll to position [283, 0]
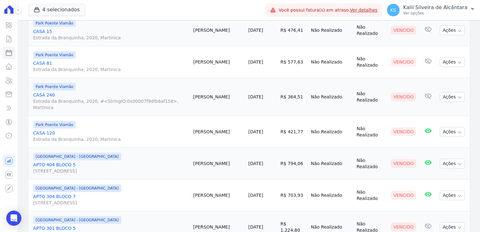
click at [196, 122] on td "Bruno Martins" at bounding box center [218, 132] width 55 height 32
copy td "Bruno"
click at [194, 150] on td "Jose Cardoso" at bounding box center [218, 164] width 55 height 32
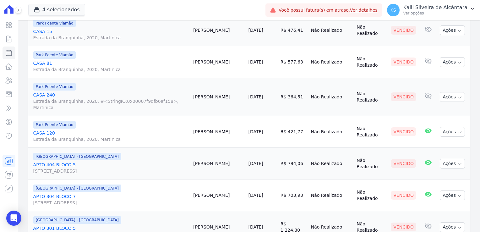
copy td "Jose"
click at [194, 184] on td "Julio Silva" at bounding box center [218, 196] width 55 height 32
copy td "Julio"
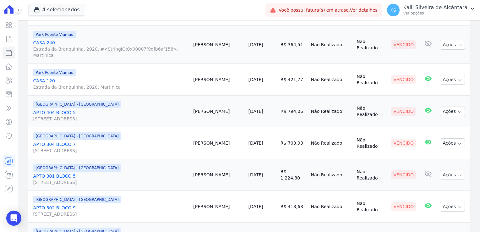
scroll to position [346, 0]
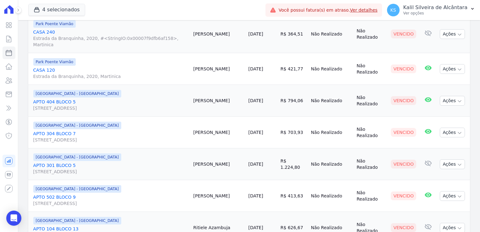
click at [196, 153] on td "Maira Rodrigues" at bounding box center [218, 164] width 55 height 32
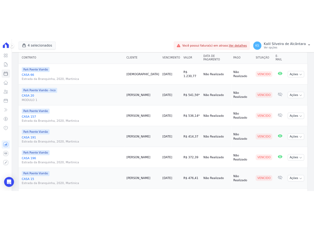
scroll to position [63, 0]
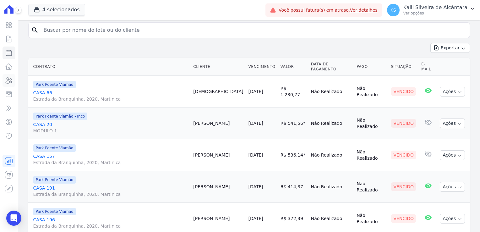
click at [11, 81] on icon at bounding box center [9, 81] width 8 height 8
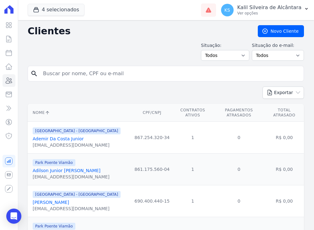
click at [122, 76] on input "search" at bounding box center [170, 73] width 262 height 13
type input "DANIEL BUENO"
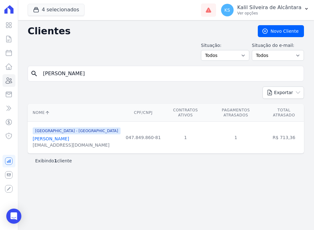
click at [64, 136] on link "[PERSON_NAME]" at bounding box center [51, 138] width 36 height 5
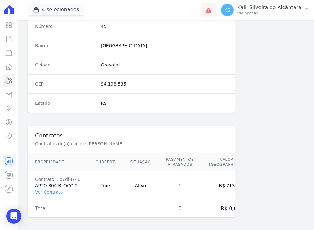
scroll to position [361, 0]
click at [58, 190] on link "Ver Contrato" at bounding box center [49, 191] width 28 height 5
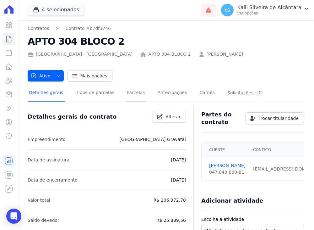
click at [126, 94] on link "Parcelas" at bounding box center [136, 93] width 21 height 17
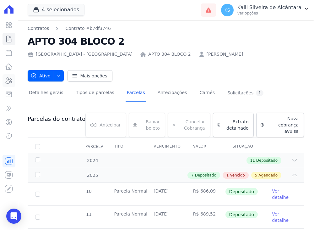
click at [10, 80] on icon at bounding box center [9, 81] width 6 height 6
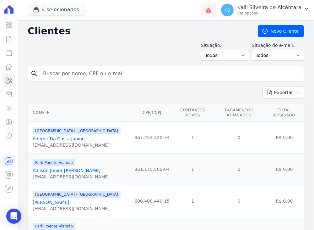
click at [89, 76] on input "search" at bounding box center [170, 73] width 262 height 13
type input "franc"
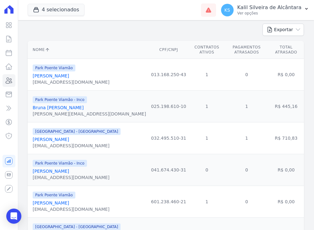
scroll to position [94, 0]
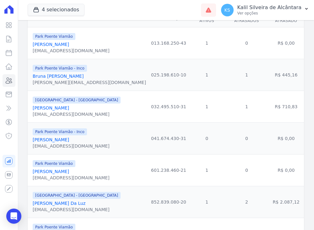
click at [63, 107] on link "Franciele Da Silva" at bounding box center [51, 107] width 36 height 5
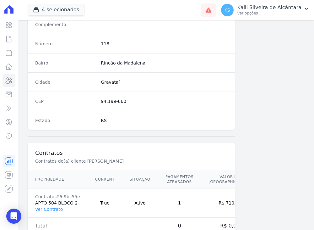
scroll to position [361, 0]
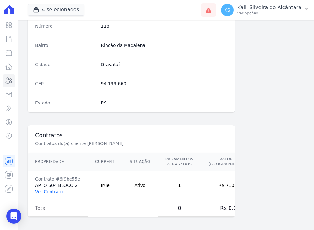
click at [47, 191] on link "Ver Contrato" at bounding box center [49, 191] width 28 height 5
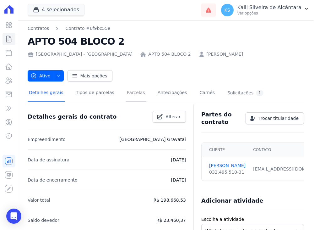
click at [134, 94] on link "Parcelas" at bounding box center [136, 93] width 21 height 17
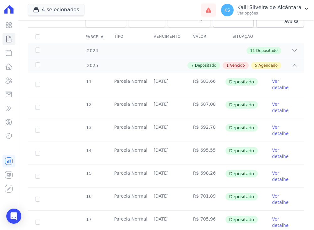
scroll to position [157, 0]
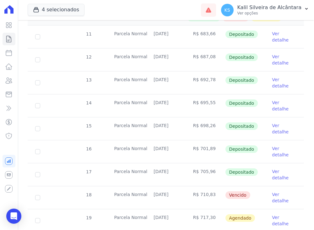
drag, startPoint x: 215, startPoint y: 154, endPoint x: 152, endPoint y: 151, distance: 62.7
click at [152, 186] on tr "18 Parcela Normal 25/08/2025 R$ 710,83 Vencido Ver detalhe" at bounding box center [166, 197] width 277 height 23
drag, startPoint x: 152, startPoint y: 151, endPoint x: 144, endPoint y: 152, distance: 8.4
click at [144, 186] on tr "18 Parcela Normal 25/08/2025 R$ 710,83 Vencido Ver detalhe" at bounding box center [166, 197] width 277 height 23
drag, startPoint x: 210, startPoint y: 152, endPoint x: 153, endPoint y: 154, distance: 56.3
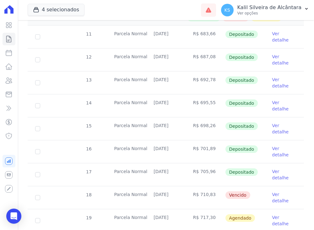
click at [153, 186] on tr "18 Parcela Normal 25/08/2025 R$ 710,83 Vencido Ver detalhe" at bounding box center [166, 197] width 277 height 23
click at [152, 186] on td "25/08/2025" at bounding box center [166, 197] width 40 height 23
drag, startPoint x: 152, startPoint y: 154, endPoint x: 208, endPoint y: 153, distance: 56.9
click at [208, 186] on tr "18 Parcela Normal 25/08/2025 R$ 710,83 Vencido Ver detalhe" at bounding box center [166, 197] width 277 height 23
click at [11, 80] on icon at bounding box center [9, 81] width 6 height 6
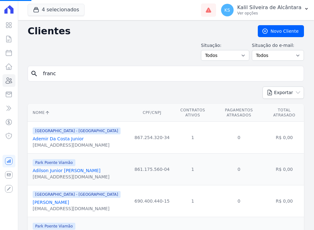
drag, startPoint x: 69, startPoint y: 76, endPoint x: 29, endPoint y: 80, distance: 40.8
click at [29, 80] on div "search franc" at bounding box center [166, 74] width 277 height 16
paste input "Heber Dos Santos Madruga"
type input "Heber Dos Santos Madruga"
click at [71, 70] on input "search" at bounding box center [170, 73] width 262 height 13
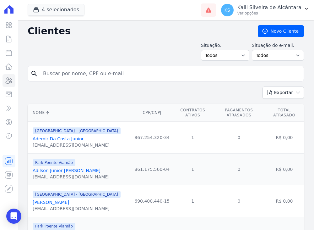
paste input "Heber Dos Santos Madruga"
type input "Heber Dos Santos Madruga"
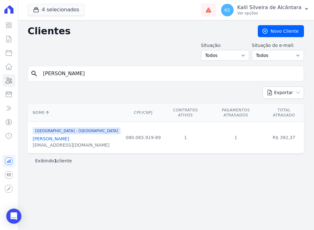
click at [66, 136] on link "Heber Dos Santos Madruga" at bounding box center [51, 138] width 36 height 5
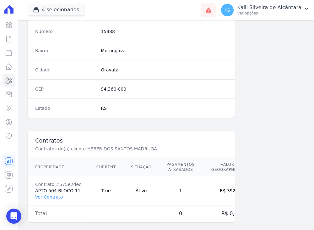
scroll to position [361, 0]
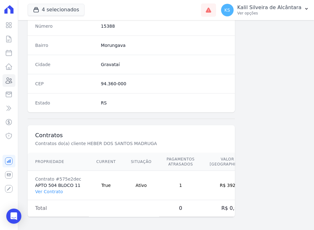
click at [52, 185] on td "Contrato #575e2dec APTO 504 BLOCO 11 Ver Contrato" at bounding box center [58, 185] width 61 height 29
click at [53, 190] on link "Ver Contrato" at bounding box center [49, 191] width 28 height 5
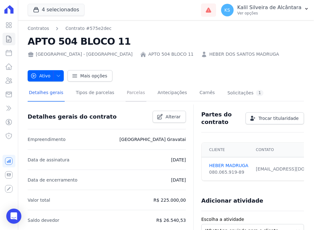
click at [131, 95] on link "Parcelas" at bounding box center [136, 93] width 21 height 17
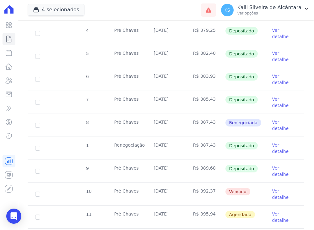
scroll to position [189, 0]
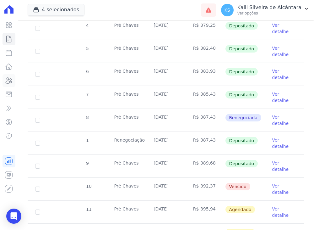
click at [14, 82] on link "Clientes" at bounding box center [9, 80] width 13 height 13
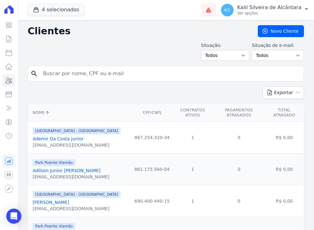
click at [43, 78] on input "search" at bounding box center [170, 73] width 262 height 13
type input "JOAO"
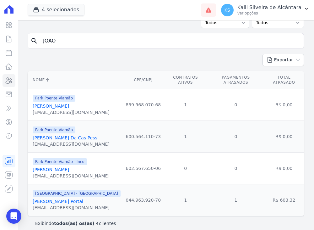
scroll to position [34, 0]
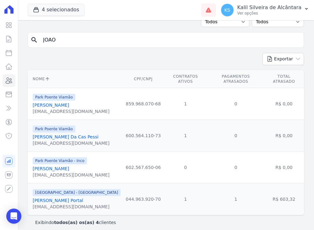
click at [58, 198] on link "João Victor Dos Santos Portal" at bounding box center [58, 200] width 51 height 5
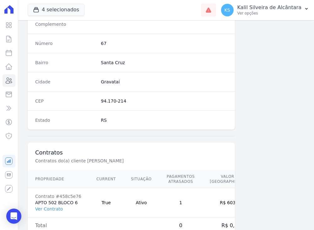
scroll to position [361, 0]
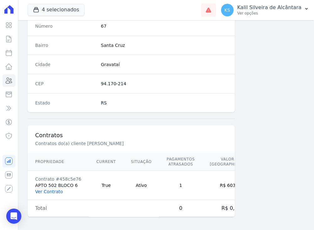
click at [52, 191] on link "Ver Contrato" at bounding box center [49, 191] width 28 height 5
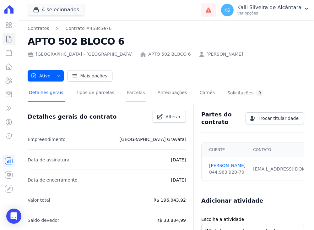
click at [126, 94] on link "Parcelas" at bounding box center [136, 93] width 21 height 17
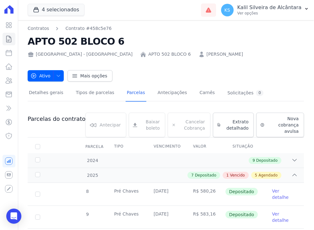
click at [207, 52] on link "JOÃO VICTOR DOS SANTOS PORTAL" at bounding box center [225, 54] width 36 height 7
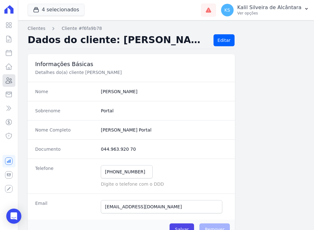
click at [8, 79] on icon at bounding box center [9, 81] width 8 height 8
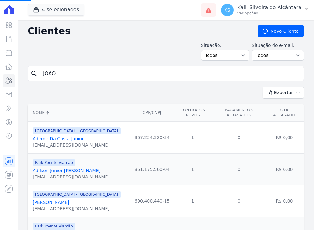
type input "f"
click at [53, 77] on input "search" at bounding box center [170, 73] width 262 height 13
type input "franc"
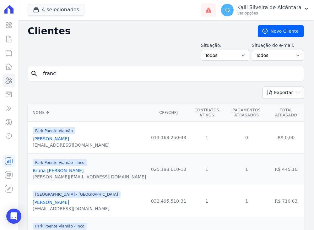
click at [71, 73] on input "franc" at bounding box center [170, 73] width 262 height 13
type input "franciele da silva"
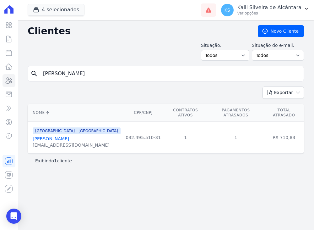
click at [47, 3] on div "4 selecionados Apice Incorporadora Arty Park - Gravatai Arty Park - JPI RESIDEN…" at bounding box center [113, 10] width 171 height 21
click at [47, 8] on button "4 selecionados" at bounding box center [56, 10] width 57 height 12
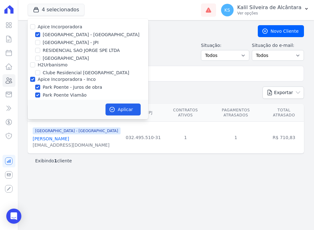
click at [123, 147] on td "032.495.510-31" at bounding box center [143, 138] width 40 height 32
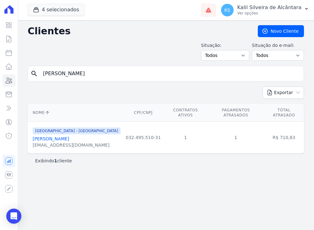
click at [55, 136] on link "Franciele Da Silva" at bounding box center [51, 138] width 36 height 5
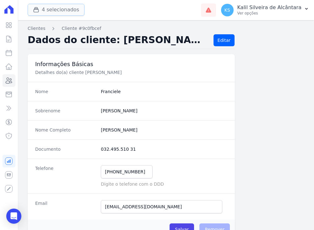
click at [54, 9] on button "4 selecionados" at bounding box center [56, 10] width 57 height 12
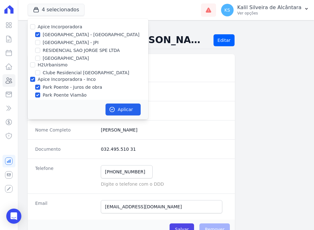
click at [193, 90] on dd "Franciele" at bounding box center [164, 91] width 127 height 6
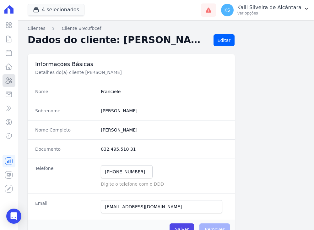
click at [11, 83] on icon at bounding box center [9, 81] width 8 height 8
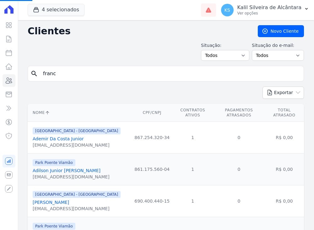
drag, startPoint x: 57, startPoint y: 75, endPoint x: 23, endPoint y: 76, distance: 34.6
click at [55, 77] on input "search" at bounding box center [170, 73] width 262 height 13
type input "joao"
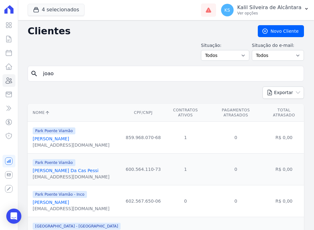
scroll to position [34, 0]
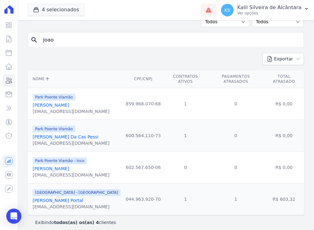
click at [63, 198] on link "João Victor Dos Santos Portal" at bounding box center [58, 200] width 51 height 5
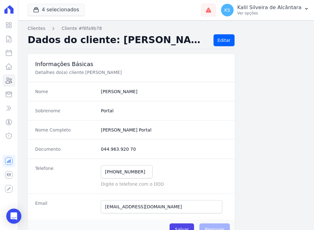
click at [158, 85] on div "Nome João" at bounding box center [131, 91] width 207 height 19
click at [12, 80] on icon at bounding box center [9, 81] width 8 height 8
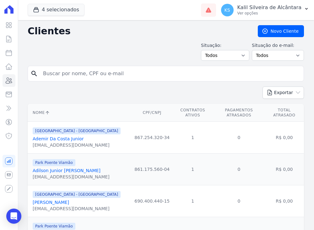
click at [80, 76] on input "search" at bounding box center [170, 73] width 262 height 13
type input "vitoria"
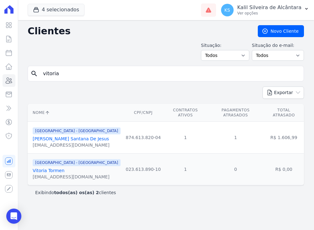
click at [73, 137] on link "Vitória Giovana Santana De Jesus" at bounding box center [71, 138] width 76 height 5
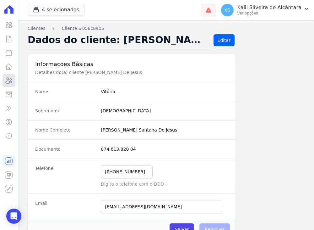
click at [8, 79] on icon at bounding box center [9, 81] width 6 height 6
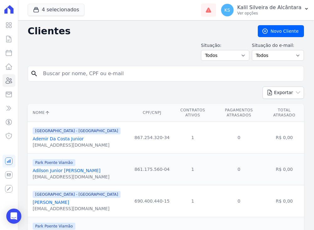
click at [77, 76] on input "search" at bounding box center [170, 73] width 262 height 13
type input "vitoria"
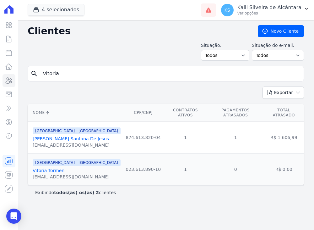
click at [69, 142] on div "vit.santanaj@gmail.com" at bounding box center [77, 145] width 88 height 6
click at [71, 136] on link "Vitória Giovana Santana De Jesus" at bounding box center [71, 138] width 76 height 5
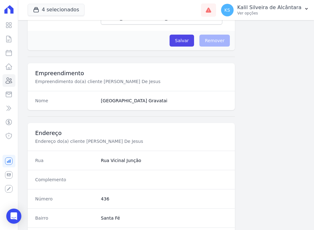
scroll to position [361, 0]
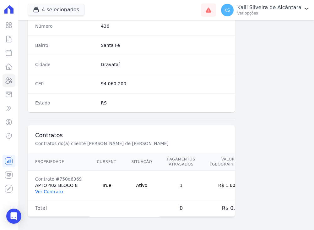
click at [47, 190] on link "Ver Contrato" at bounding box center [49, 191] width 28 height 5
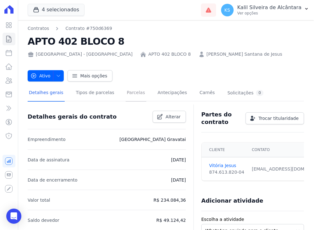
click at [126, 94] on link "Parcelas" at bounding box center [136, 93] width 21 height 17
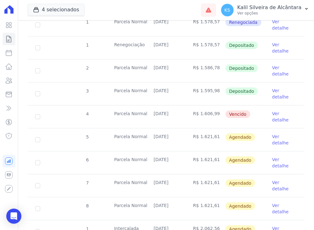
scroll to position [189, 0]
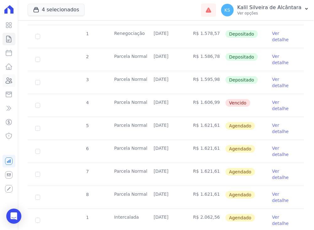
click at [11, 80] on icon at bounding box center [9, 81] width 8 height 8
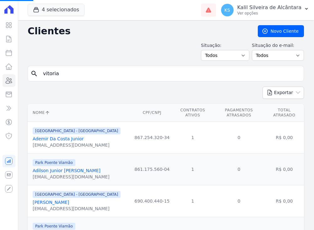
drag, startPoint x: 65, startPoint y: 74, endPoint x: 20, endPoint y: 74, distance: 45.3
click at [106, 75] on input "search" at bounding box center [170, 73] width 262 height 13
type input "ana paula"
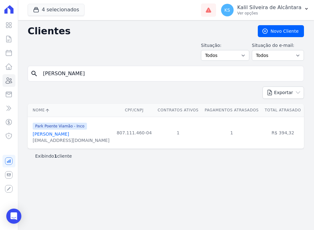
click at [69, 133] on link "Ana Paula Da Silva Esteves" at bounding box center [51, 133] width 36 height 5
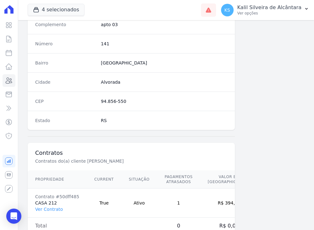
scroll to position [361, 0]
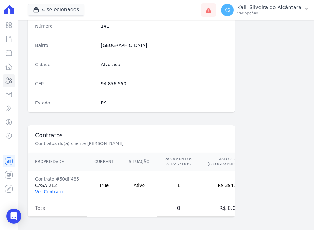
click at [48, 190] on link "Ver Contrato" at bounding box center [49, 191] width 28 height 5
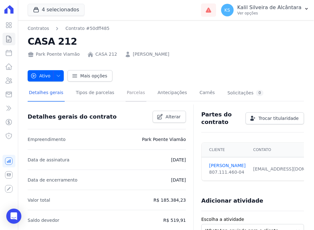
click at [130, 96] on link "Parcelas" at bounding box center [136, 93] width 21 height 17
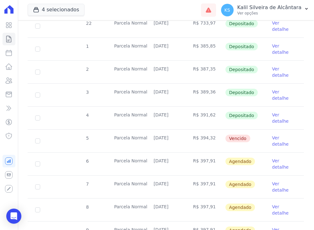
scroll to position [255, 0]
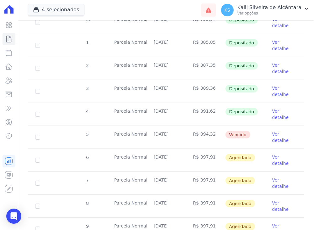
drag, startPoint x: 128, startPoint y: 85, endPoint x: 120, endPoint y: 85, distance: 7.5
click at [120, 125] on tr "5 Parcela Normal 25/08/2025 R$ 394,32 Vencido Ver detalhe" at bounding box center [166, 136] width 277 height 23
drag, startPoint x: 120, startPoint y: 85, endPoint x: 107, endPoint y: 88, distance: 14.2
click at [107, 126] on td "Parcela Normal" at bounding box center [127, 137] width 40 height 23
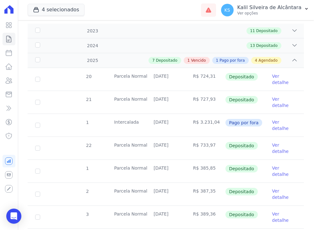
scroll to position [0, 0]
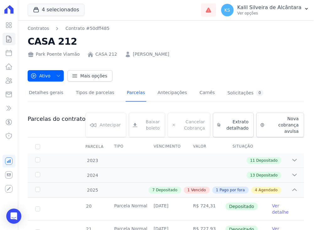
click at [158, 53] on link "ANA PAULA DA SILVA ESTEVES" at bounding box center [151, 54] width 36 height 7
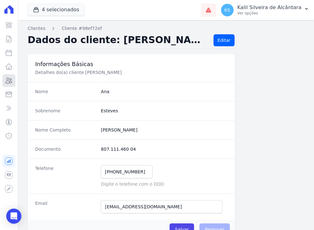
click at [10, 83] on icon at bounding box center [9, 81] width 8 height 8
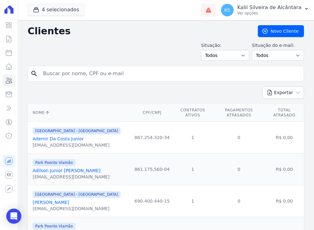
click at [97, 71] on input "search" at bounding box center [170, 73] width 262 height 13
type input "andrea"
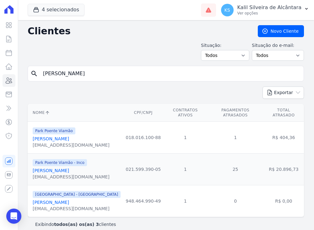
click at [69, 136] on link "Andrea Kathyelle De Lima Pereira" at bounding box center [51, 138] width 36 height 5
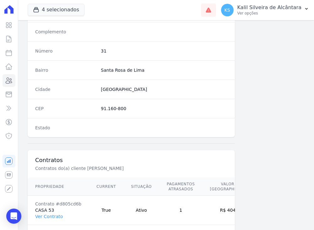
scroll to position [361, 0]
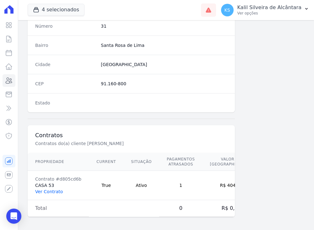
click at [53, 190] on link "Ver Contrato" at bounding box center [49, 191] width 28 height 5
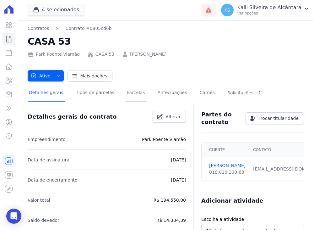
click at [130, 97] on link "Parcelas" at bounding box center [136, 93] width 21 height 17
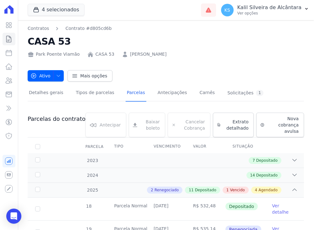
click at [162, 55] on link "ANDREA KATHYELLE DE LIMA PEREIRA" at bounding box center [148, 54] width 36 height 7
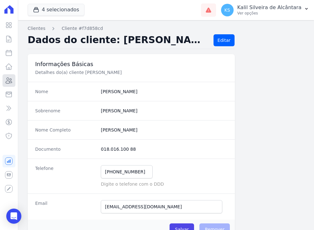
click at [6, 84] on icon at bounding box center [9, 81] width 8 height 8
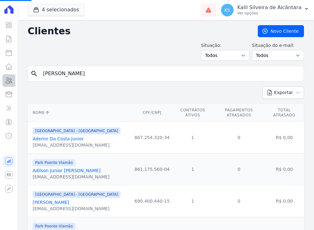
drag, startPoint x: 79, startPoint y: 74, endPoint x: 3, endPoint y: 81, distance: 76.4
click at [3, 81] on div "Visão Geral Contratos Parcelas Lotes Clientes Minha Carteira Transferências Cré…" at bounding box center [157, 115] width 314 height 230
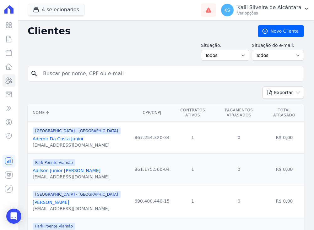
click at [60, 76] on input "search" at bounding box center [170, 73] width 262 height 13
type input "ariane ramos"
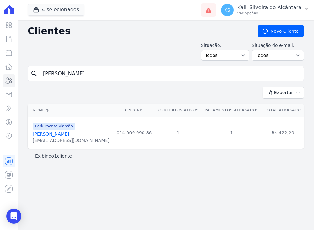
click at [69, 134] on link "Ariane Ramos Meirelles" at bounding box center [51, 133] width 36 height 5
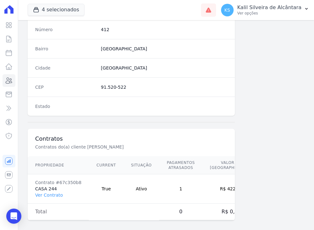
scroll to position [361, 0]
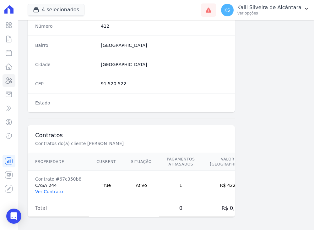
click at [49, 189] on link "Ver Contrato" at bounding box center [49, 191] width 28 height 5
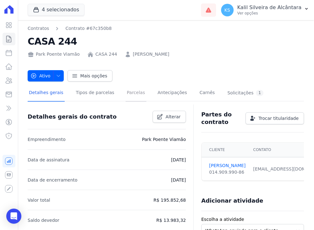
click at [126, 93] on link "Parcelas" at bounding box center [136, 93] width 21 height 17
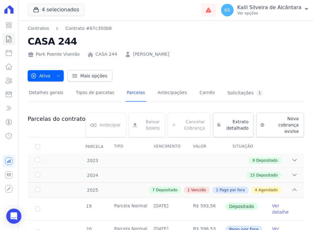
click at [146, 51] on link "ARIANE RAMOS MEIRELLES" at bounding box center [151, 54] width 36 height 7
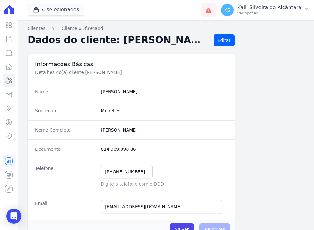
click at [146, 98] on div "Nome Ariane" at bounding box center [131, 91] width 207 height 19
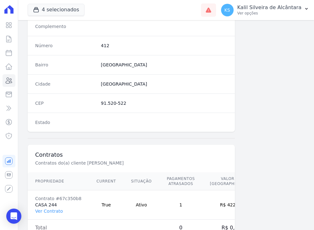
scroll to position [361, 0]
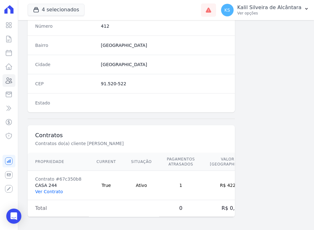
click at [55, 190] on link "Ver Contrato" at bounding box center [49, 191] width 28 height 5
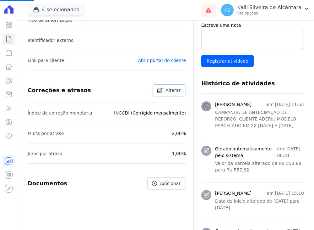
scroll to position [94, 0]
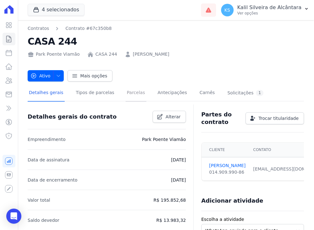
click at [129, 95] on link "Parcelas" at bounding box center [136, 93] width 21 height 17
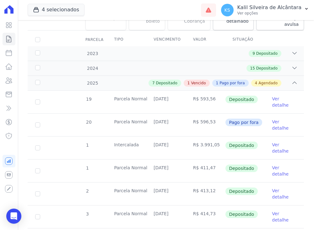
scroll to position [189, 0]
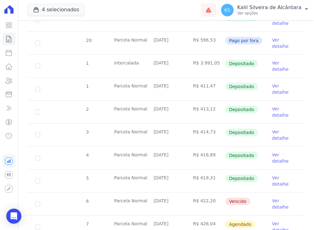
drag, startPoint x: 211, startPoint y: 154, endPoint x: 178, endPoint y: 154, distance: 33.0
click at [178, 192] on tr "6 Parcela Normal 25/08/2025 R$ 422,20 Vencido Ver detalhe" at bounding box center [166, 203] width 277 height 23
click at [36, 201] on input "checkbox" at bounding box center [37, 203] width 5 height 5
checkbox input "true"
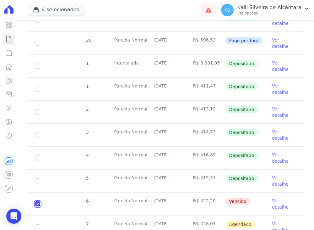
checkbox input "true"
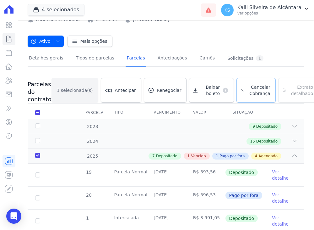
scroll to position [0, 0]
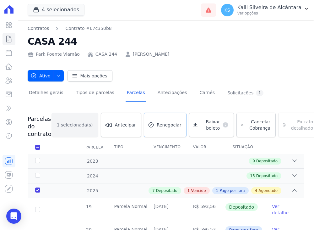
click at [157, 125] on span "Renegociar" at bounding box center [169, 125] width 25 height 6
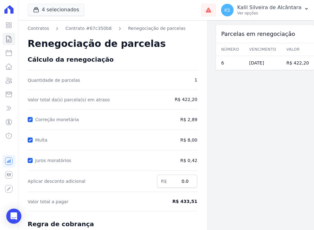
click at [29, 115] on form "Cálculo da renegociação Quantidade de parcelas 1 Valor total da(s) parcela(s) e…" at bounding box center [113, 186] width 170 height 261
click at [30, 116] on div at bounding box center [30, 119] width 5 height 6
click at [30, 117] on input "Correção monetária" at bounding box center [30, 119] width 5 height 5
checkbox input "false"
click at [32, 138] on input "Multa" at bounding box center [30, 139] width 5 height 5
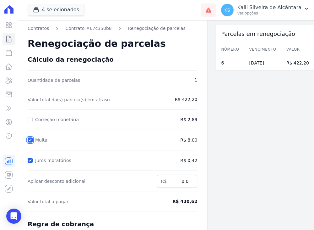
checkbox input "false"
click at [30, 161] on input "Juros moratórios" at bounding box center [30, 160] width 5 height 5
checkbox input "false"
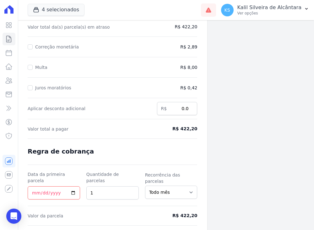
scroll to position [84, 0]
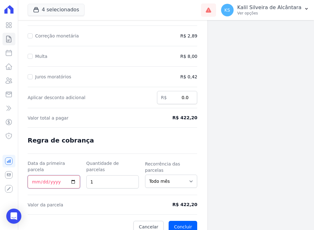
click at [32, 175] on input "Data da primeira parcela" at bounding box center [54, 181] width 53 height 13
type input "2025-08-28"
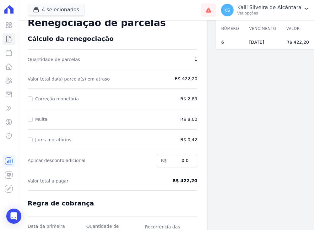
scroll to position [0, 0]
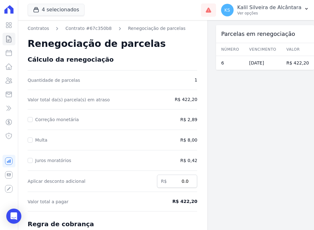
drag, startPoint x: 185, startPoint y: 102, endPoint x: 205, endPoint y: 97, distance: 21.2
click at [205, 97] on div "Contratos Contrato #67c350b8 Renegociação de parcelas Renegociação de parcelas …" at bounding box center [113, 170] width 190 height 301
drag, startPoint x: 205, startPoint y: 97, endPoint x: 196, endPoint y: 113, distance: 18.3
click at [196, 114] on form "Cálculo da renegociação Quantidade de parcelas 1 Valor total da(s) parcela(s) e…" at bounding box center [113, 186] width 170 height 261
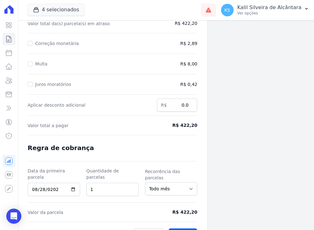
scroll to position [84, 0]
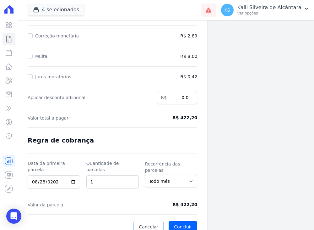
click at [153, 223] on link "Cancelar" at bounding box center [149, 227] width 30 height 12
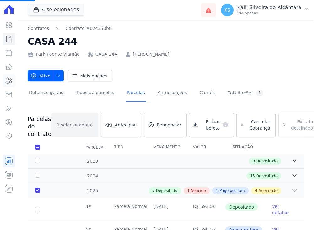
click at [9, 81] on icon at bounding box center [9, 81] width 6 height 6
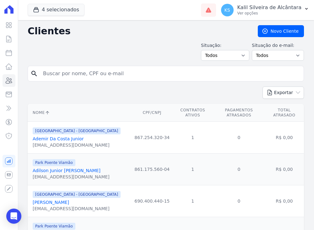
click at [54, 78] on input "search" at bounding box center [170, 73] width 262 height 13
type input "bruno"
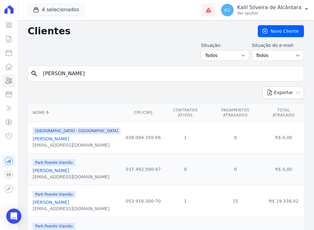
click at [63, 73] on input "bruno" at bounding box center [170, 73] width 262 height 13
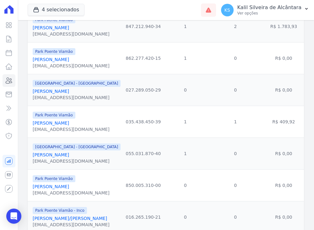
scroll to position [220, 0]
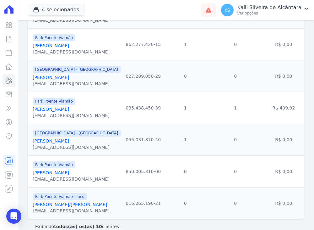
click at [58, 112] on link "Bruno Mansur Gras" at bounding box center [51, 109] width 36 height 5
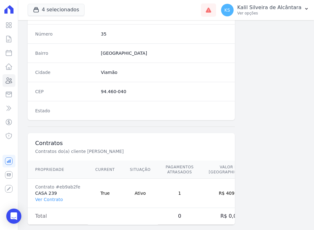
scroll to position [361, 0]
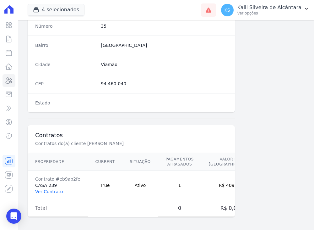
click at [48, 189] on link "Ver Contrato" at bounding box center [49, 191] width 28 height 5
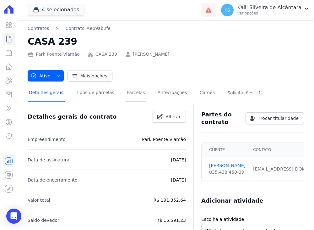
click at [126, 100] on link "Parcelas" at bounding box center [136, 93] width 21 height 17
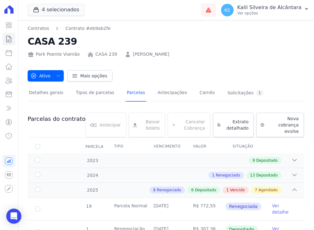
click at [133, 54] on link "BRUNO MANSUR GRAS" at bounding box center [151, 54] width 36 height 7
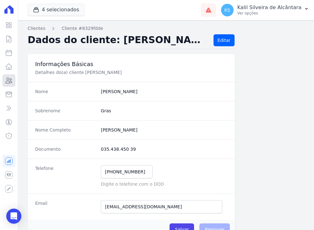
click at [11, 79] on icon at bounding box center [9, 81] width 6 height 6
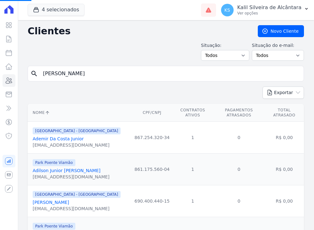
click at [67, 76] on input "bruno" at bounding box center [170, 73] width 262 height 13
click at [65, 75] on input "search" at bounding box center [170, 73] width 262 height 13
type input "estefane"
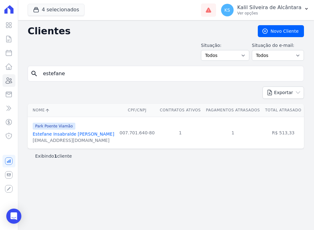
click at [66, 133] on link "Estefane Insabralde Dos Santos" at bounding box center [74, 133] width 82 height 5
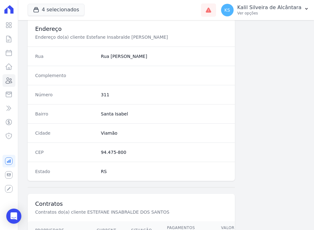
scroll to position [361, 0]
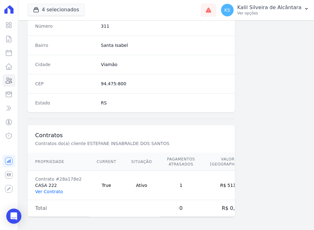
click at [52, 191] on link "Ver Contrato" at bounding box center [49, 191] width 28 height 5
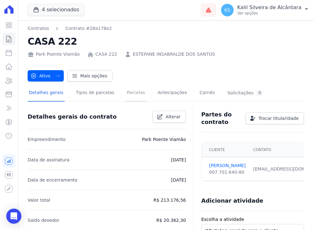
click at [134, 95] on link "Parcelas" at bounding box center [136, 93] width 21 height 17
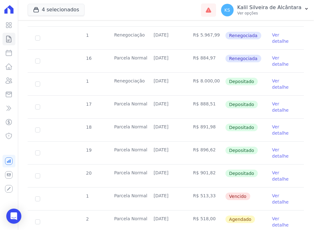
scroll to position [314, 0]
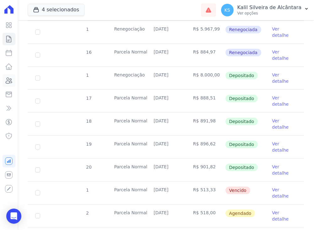
click at [6, 80] on icon at bounding box center [9, 81] width 8 height 8
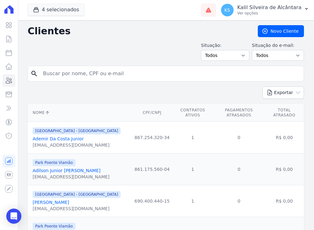
click at [78, 74] on input "search" at bounding box center [170, 73] width 262 height 13
click at [59, 73] on input "fernanda" at bounding box center [170, 73] width 262 height 13
click at [69, 77] on input "fernanda" at bounding box center [170, 73] width 262 height 13
type input "fernanda"
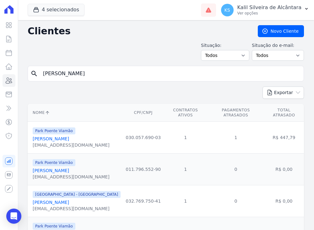
click at [69, 137] on link "Fernanda Carmozina Melo Da Silveira Cardoso" at bounding box center [51, 138] width 36 height 5
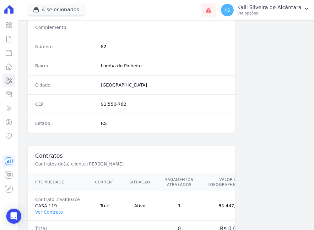
scroll to position [361, 0]
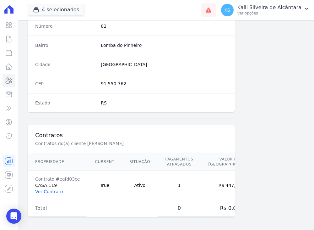
click at [44, 191] on link "Ver Contrato" at bounding box center [49, 191] width 28 height 5
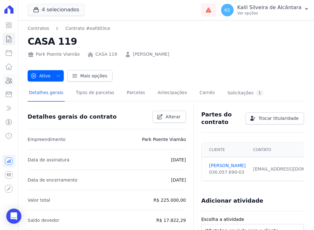
click at [10, 78] on icon at bounding box center [9, 81] width 8 height 8
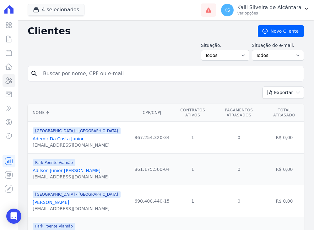
click at [84, 76] on input "search" at bounding box center [170, 73] width 262 height 13
type input "liliana"
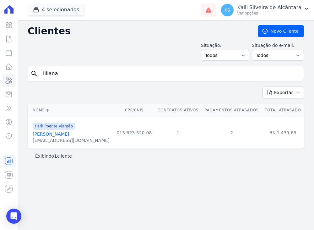
click at [69, 133] on link "Liliana Pereira De Oliveira" at bounding box center [51, 133] width 36 height 5
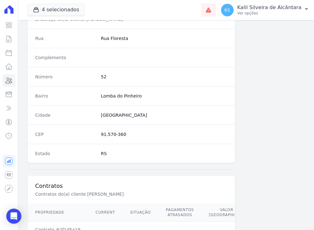
scroll to position [361, 0]
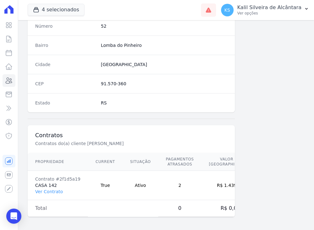
click at [47, 194] on td "Contrato #2f1d5a19 CASA 142 Ver Contrato" at bounding box center [58, 185] width 60 height 29
click at [48, 191] on link "Ver Contrato" at bounding box center [49, 191] width 28 height 5
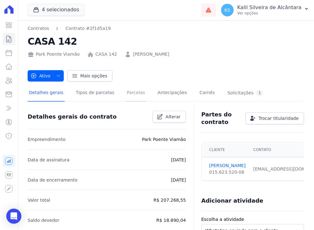
click at [127, 96] on link "Parcelas" at bounding box center [136, 93] width 21 height 17
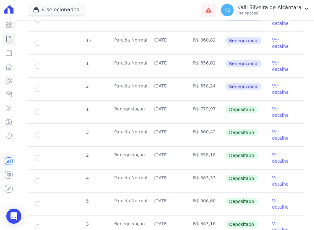
scroll to position [220, 0]
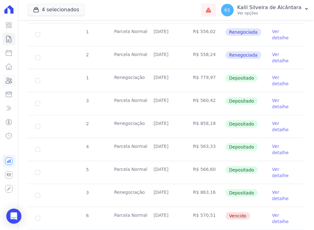
click at [9, 80] on icon at bounding box center [9, 81] width 8 height 8
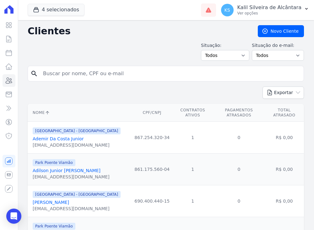
click at [69, 71] on input "search" at bounding box center [170, 73] width 262 height 13
type input "mariele"
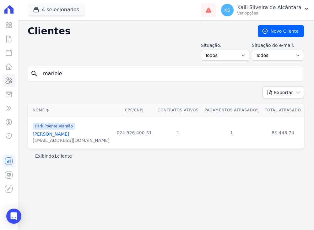
click at [64, 133] on link "Mariele Rosa Da Silva" at bounding box center [51, 133] width 36 height 5
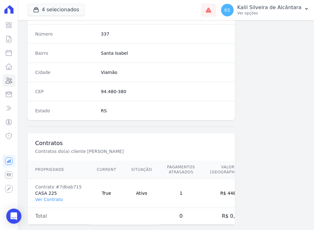
scroll to position [361, 0]
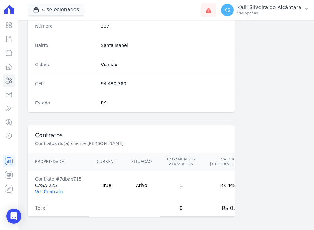
click at [54, 192] on link "Ver Contrato" at bounding box center [49, 191] width 28 height 5
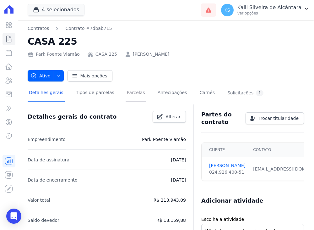
click at [134, 97] on link "Parcelas" at bounding box center [136, 93] width 21 height 17
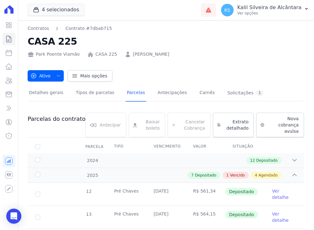
click at [162, 56] on link "MARIELE ROSA DA SILVA" at bounding box center [151, 54] width 36 height 7
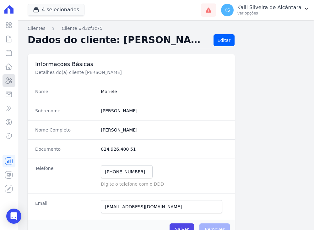
click at [12, 80] on icon at bounding box center [9, 81] width 8 height 8
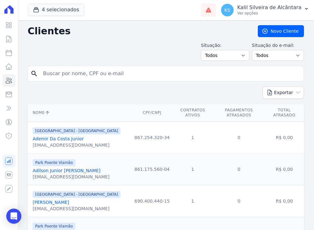
click at [64, 75] on input "search" at bounding box center [170, 73] width 262 height 13
type input "matheus"
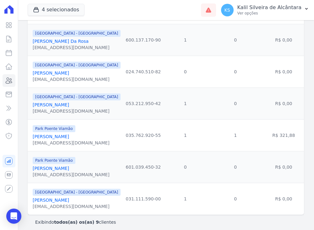
scroll to position [193, 0]
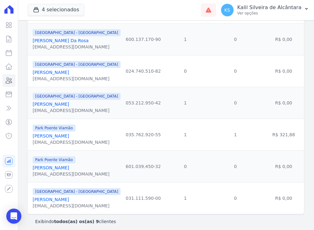
click at [69, 133] on link "Matheus Gomes Antunes" at bounding box center [51, 135] width 36 height 5
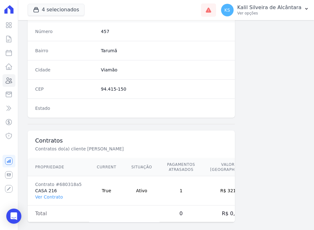
scroll to position [361, 0]
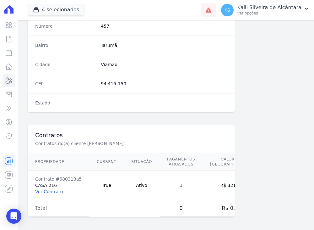
click at [53, 189] on link "Ver Contrato" at bounding box center [49, 191] width 28 height 5
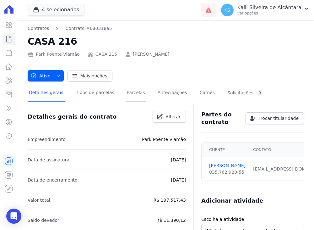
click at [128, 98] on link "Parcelas" at bounding box center [136, 93] width 21 height 17
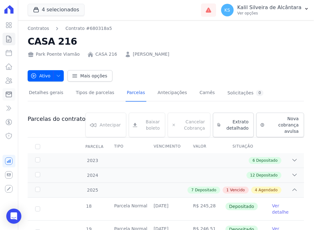
click at [8, 89] on link "Minha Carteira" at bounding box center [9, 94] width 13 height 13
click at [9, 81] on icon at bounding box center [9, 81] width 6 height 6
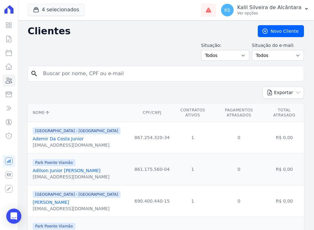
drag, startPoint x: 70, startPoint y: 73, endPoint x: 20, endPoint y: 74, distance: 50.3
click at [62, 74] on input "search" at bounding box center [170, 73] width 262 height 13
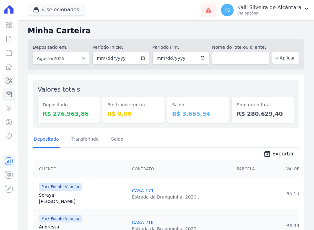
click at [12, 78] on icon at bounding box center [9, 81] width 8 height 8
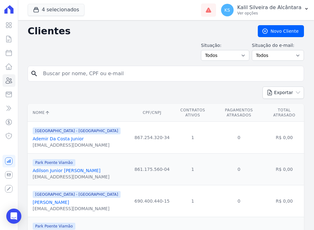
click at [85, 74] on input "search" at bounding box center [170, 73] width 262 height 13
click at [80, 75] on input "search" at bounding box center [170, 73] width 262 height 13
type input "mauren"
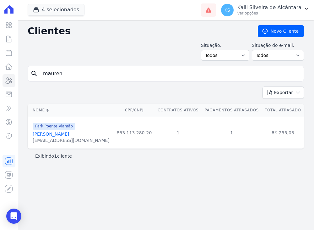
click at [69, 132] on link "Mauren Schardosim Machado" at bounding box center [51, 133] width 36 height 5
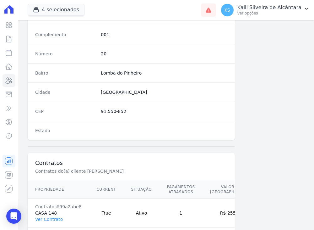
scroll to position [361, 0]
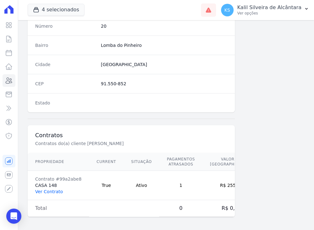
click at [55, 190] on link "Ver Contrato" at bounding box center [49, 191] width 28 height 5
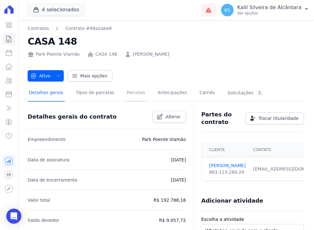
click at [126, 90] on link "Parcelas" at bounding box center [136, 93] width 21 height 17
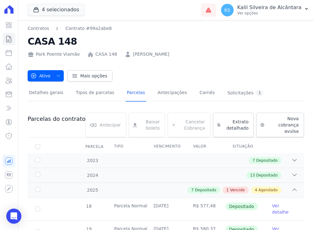
click at [144, 54] on link "MAUREN SCHARDOSIM MACHADO" at bounding box center [151, 54] width 36 height 7
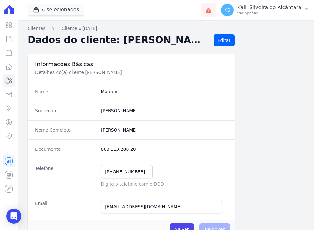
drag, startPoint x: 170, startPoint y: 125, endPoint x: 165, endPoint y: 127, distance: 5.8
click at [169, 125] on div "Nome Completo Mauren Schardosim Machado" at bounding box center [131, 129] width 207 height 19
drag, startPoint x: 162, startPoint y: 128, endPoint x: 99, endPoint y: 130, distance: 62.9
click at [101, 130] on completo "Mauren Schardosim Machado" at bounding box center [164, 130] width 127 height 6
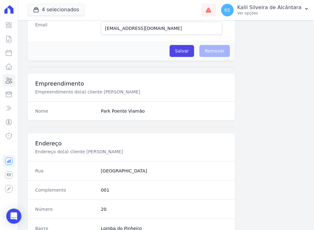
scroll to position [189, 0]
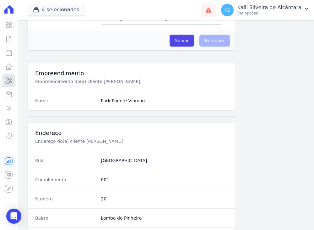
click at [11, 78] on icon at bounding box center [9, 81] width 8 height 8
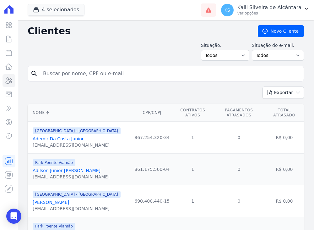
click at [102, 74] on input "search" at bounding box center [170, 73] width 262 height 13
type input "KELLEN"
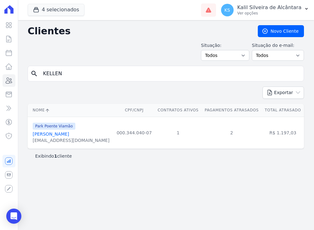
click at [65, 135] on link "Kellen Regina Dos Santos" at bounding box center [51, 133] width 36 height 5
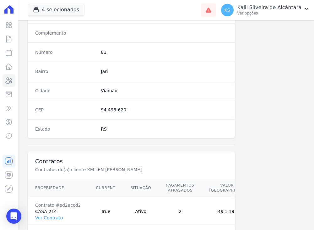
scroll to position [361, 0]
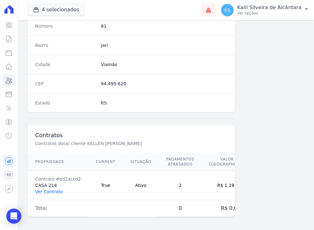
click at [47, 190] on link "Ver Contrato" at bounding box center [49, 191] width 28 height 5
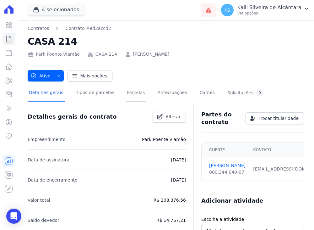
click at [130, 98] on link "Parcelas" at bounding box center [136, 93] width 21 height 17
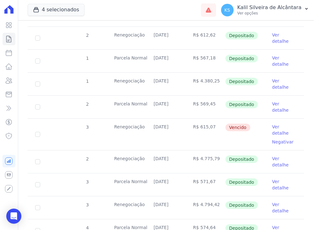
scroll to position [283, 0]
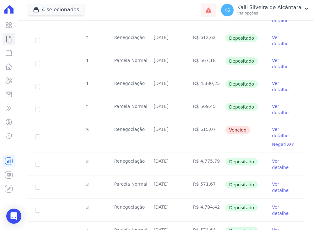
click at [130, 121] on td "Renegociação" at bounding box center [127, 136] width 40 height 31
click at [39, 134] on input "checkbox" at bounding box center [37, 136] width 5 height 5
checkbox input "true"
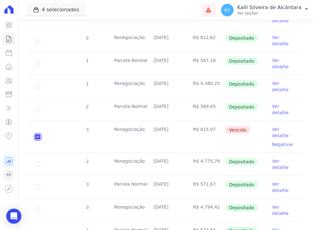
checkbox input "true"
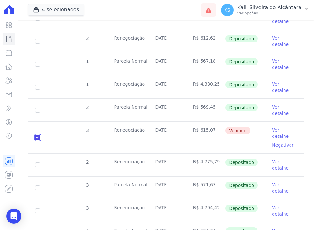
scroll to position [290, 0]
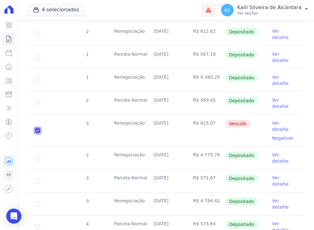
click at [39, 128] on input "checkbox" at bounding box center [37, 130] width 5 height 5
checkbox input "false"
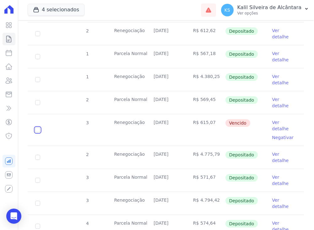
scroll to position [283, 0]
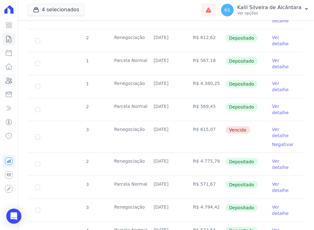
click at [6, 82] on icon at bounding box center [9, 81] width 6 height 6
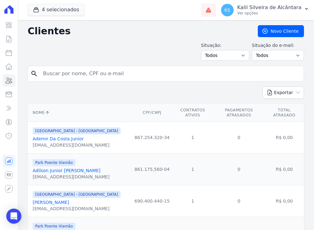
click at [69, 74] on input "search" at bounding box center [170, 73] width 262 height 13
type input "bruno"
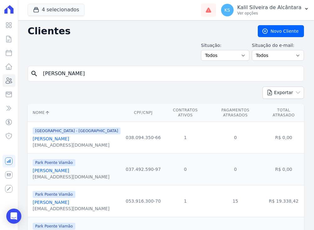
drag, startPoint x: 63, startPoint y: 69, endPoint x: 40, endPoint y: 69, distance: 23.0
click at [50, 69] on input "bruno" at bounding box center [170, 73] width 262 height 13
type input "bruna cha"
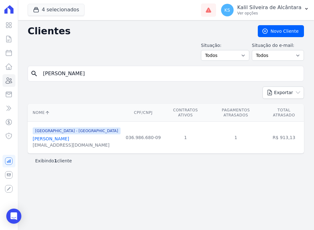
click at [64, 136] on link "Bruna Chaves Da Silva" at bounding box center [51, 138] width 36 height 5
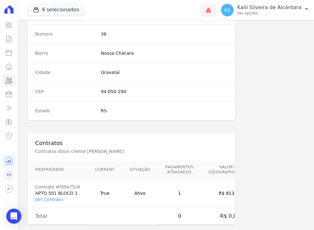
scroll to position [361, 0]
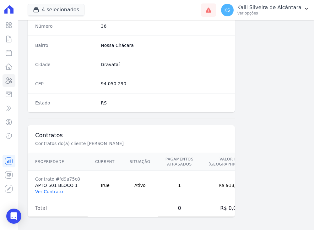
click at [55, 192] on link "Ver Contrato" at bounding box center [49, 191] width 28 height 5
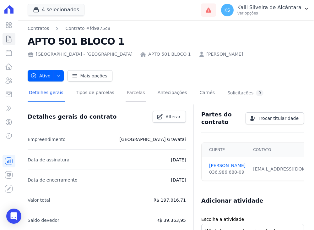
click at [126, 94] on link "Parcelas" at bounding box center [136, 93] width 21 height 17
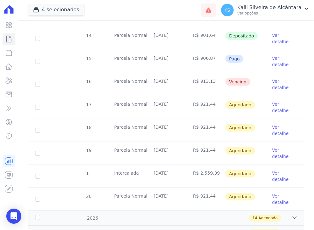
scroll to position [176, 0]
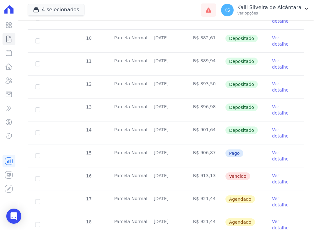
drag, startPoint x: 247, startPoint y: 138, endPoint x: 150, endPoint y: 129, distance: 98.2
click at [150, 167] on tr "16 Parcela Normal 25/08/2025 R$ 913,13 Vencido Ver detalhe" at bounding box center [166, 178] width 277 height 23
drag, startPoint x: 150, startPoint y: 129, endPoint x: 141, endPoint y: 134, distance: 10.6
click at [141, 167] on td "Parcela Normal" at bounding box center [127, 178] width 40 height 23
drag, startPoint x: 141, startPoint y: 134, endPoint x: 151, endPoint y: 135, distance: 10.7
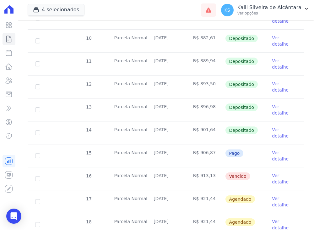
click at [151, 167] on td "25/08/2025" at bounding box center [166, 178] width 40 height 23
drag, startPoint x: 151, startPoint y: 135, endPoint x: 181, endPoint y: 136, distance: 30.2
click at [181, 167] on td "25/08/2025" at bounding box center [166, 178] width 40 height 23
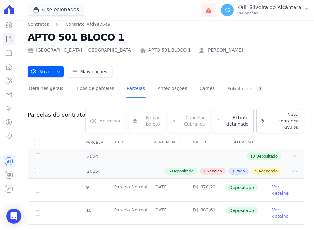
scroll to position [0, 0]
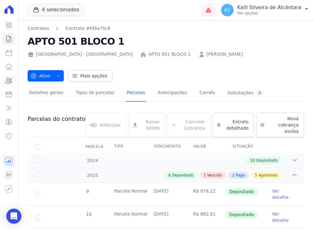
click at [8, 79] on icon at bounding box center [9, 81] width 8 height 8
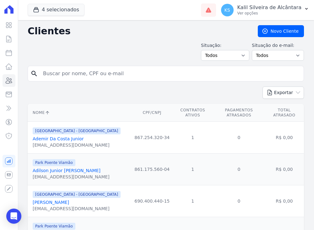
click at [67, 78] on input "search" at bounding box center [170, 73] width 262 height 13
type input "joao vic"
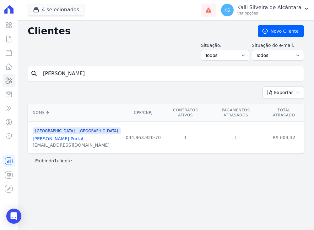
click at [77, 136] on link "João Victor Dos Santos Portal" at bounding box center [58, 138] width 51 height 5
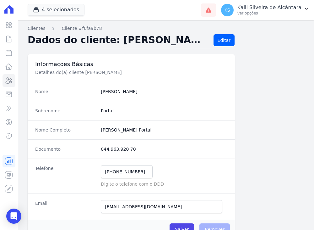
click at [91, 144] on div "Documento 044.963.920 70" at bounding box center [131, 148] width 207 height 19
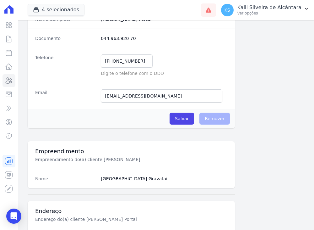
scroll to position [126, 0]
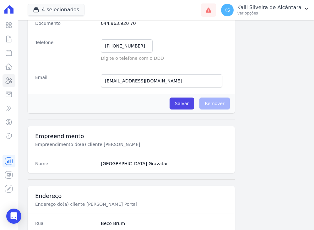
click at [91, 144] on p "Empreendimento do(a) cliente João Victor Dos Santos Portal" at bounding box center [131, 144] width 192 height 6
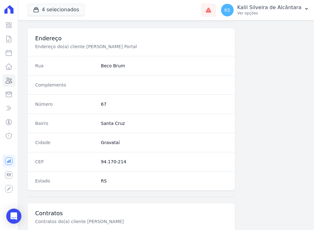
scroll to position [361, 0]
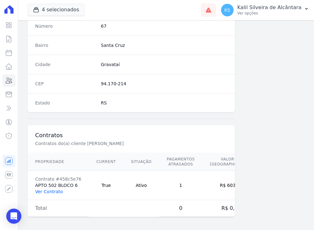
click at [54, 189] on link "Ver Contrato" at bounding box center [49, 191] width 28 height 5
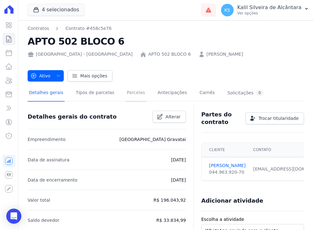
click at [133, 95] on link "Parcelas" at bounding box center [136, 93] width 21 height 17
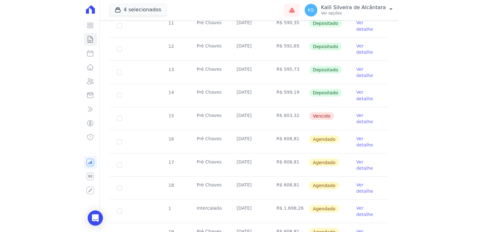
scroll to position [207, 0]
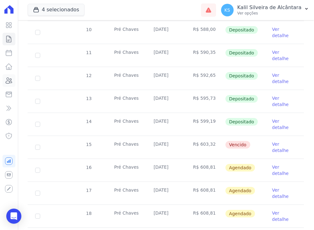
click at [5, 79] on icon at bounding box center [9, 81] width 8 height 8
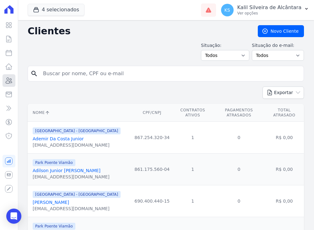
click at [6, 83] on icon at bounding box center [9, 81] width 8 height 8
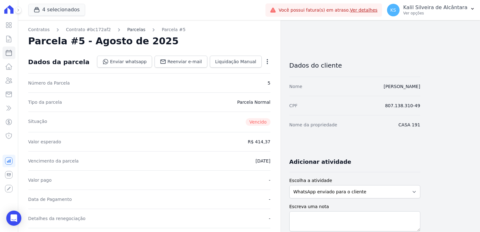
click at [127, 27] on link "Parcelas" at bounding box center [136, 29] width 18 height 7
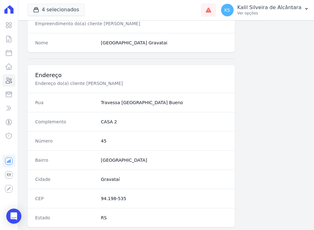
scroll to position [252, 0]
